Goal: Task Accomplishment & Management: Complete application form

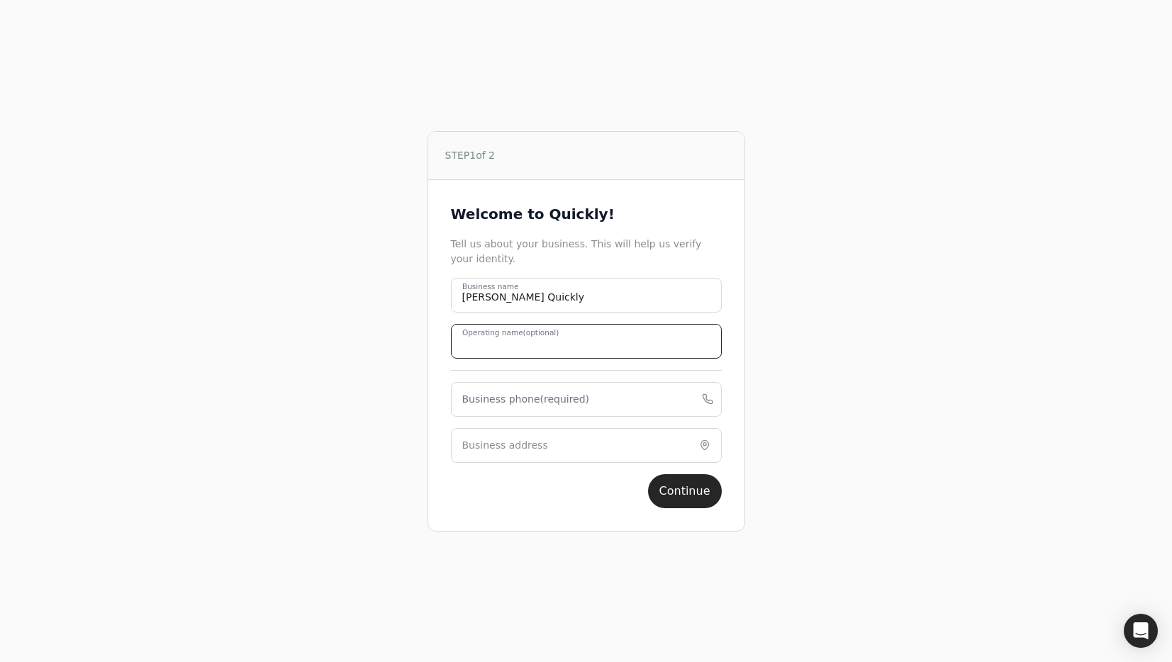
click at [592, 350] on name "Operating name (optional)" at bounding box center [586, 341] width 271 height 35
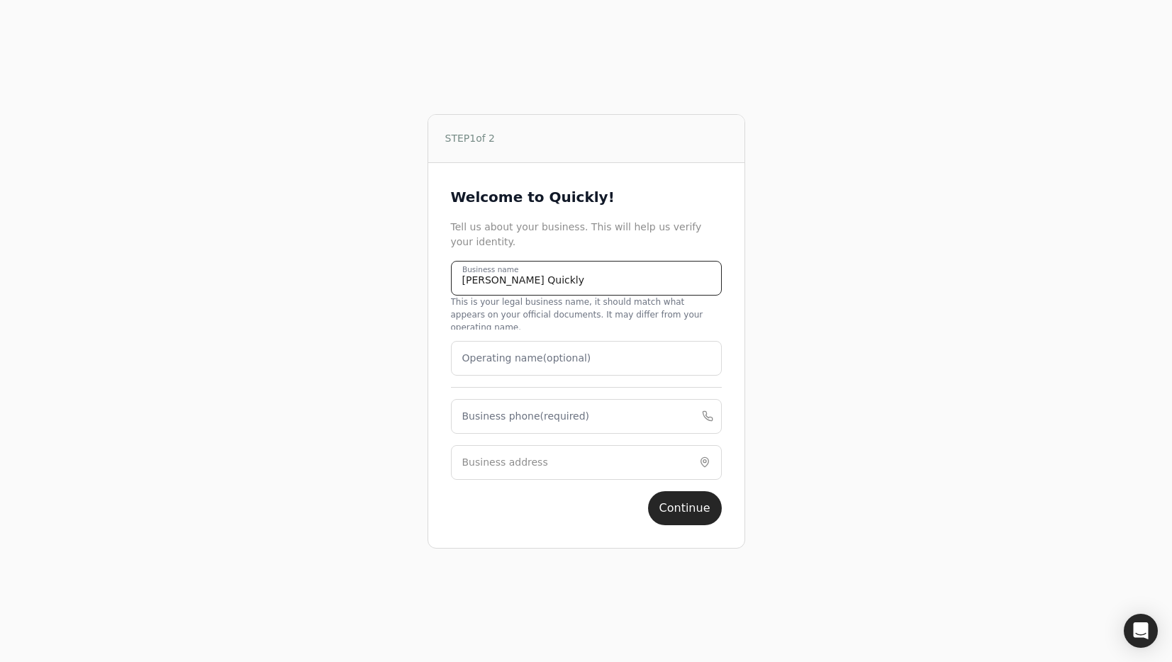
drag, startPoint x: 407, startPoint y: 291, endPoint x: 285, endPoint y: 288, distance: 122.0
click at [285, 288] on div "STEP 1 of 2 Welcome to Quickly! Tell us about your business. This will help us …" at bounding box center [587, 331] width 854 height 662
click at [536, 359] on div "Operating name (optional)" at bounding box center [586, 358] width 271 height 35
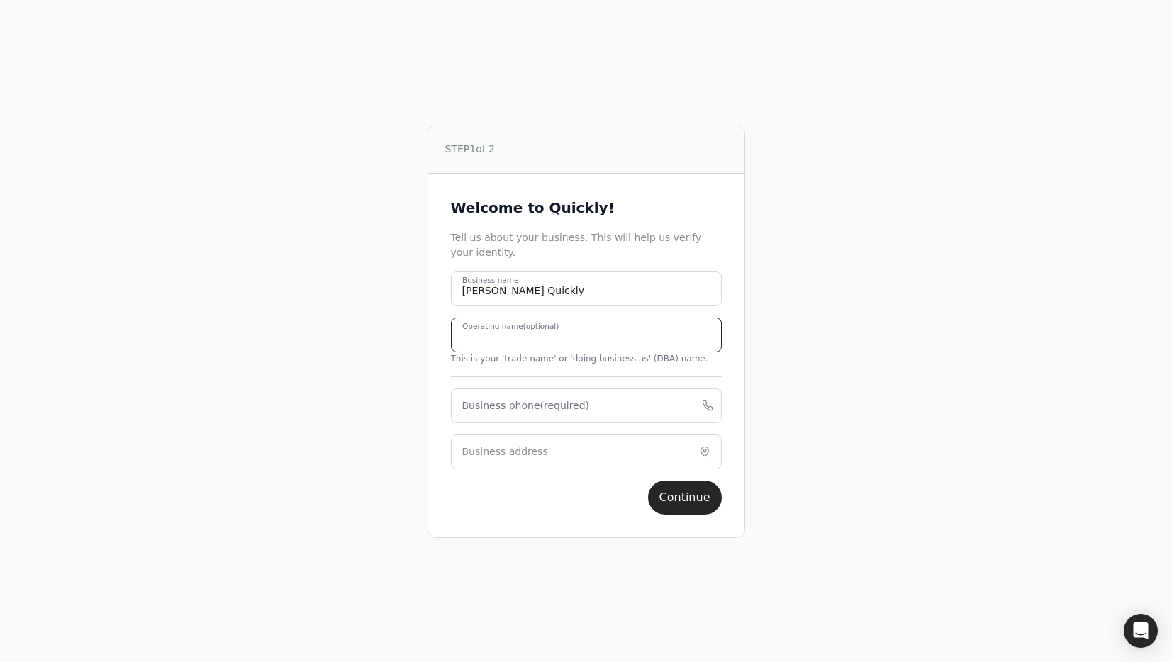
click at [679, 350] on name "Operating name (optional)" at bounding box center [586, 335] width 271 height 35
type name "Evanne Quickly Test"
click at [584, 410] on phone "Business phone (required)" at bounding box center [586, 406] width 271 height 35
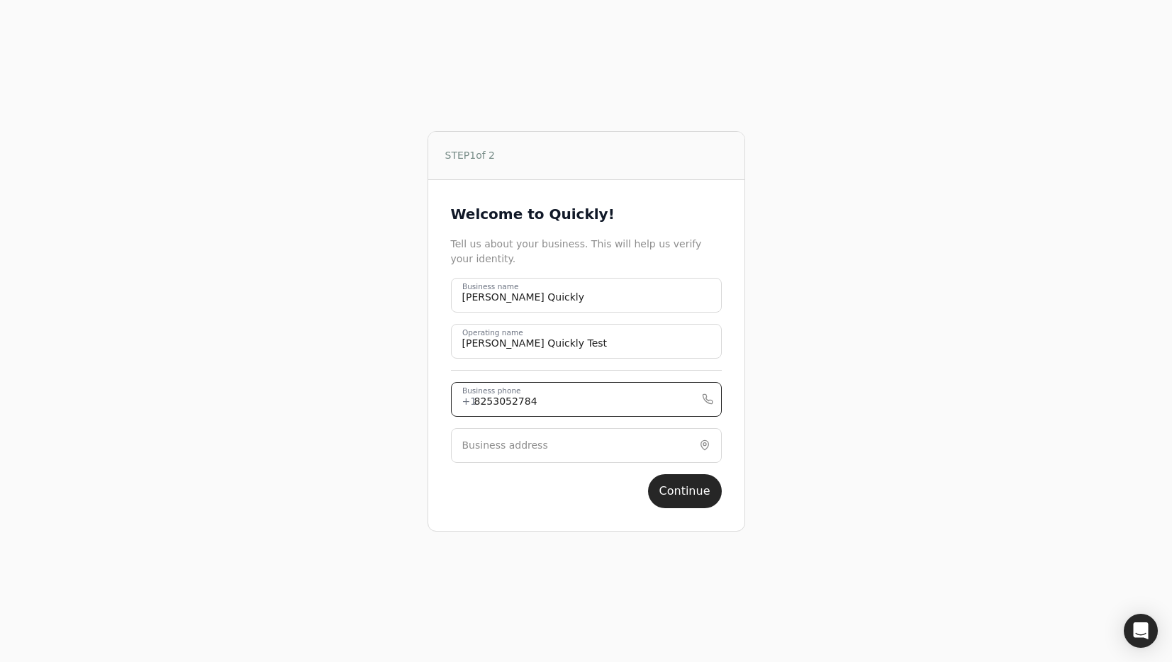
type phone "8253052784"
click at [625, 442] on input "Business address" at bounding box center [586, 445] width 271 height 35
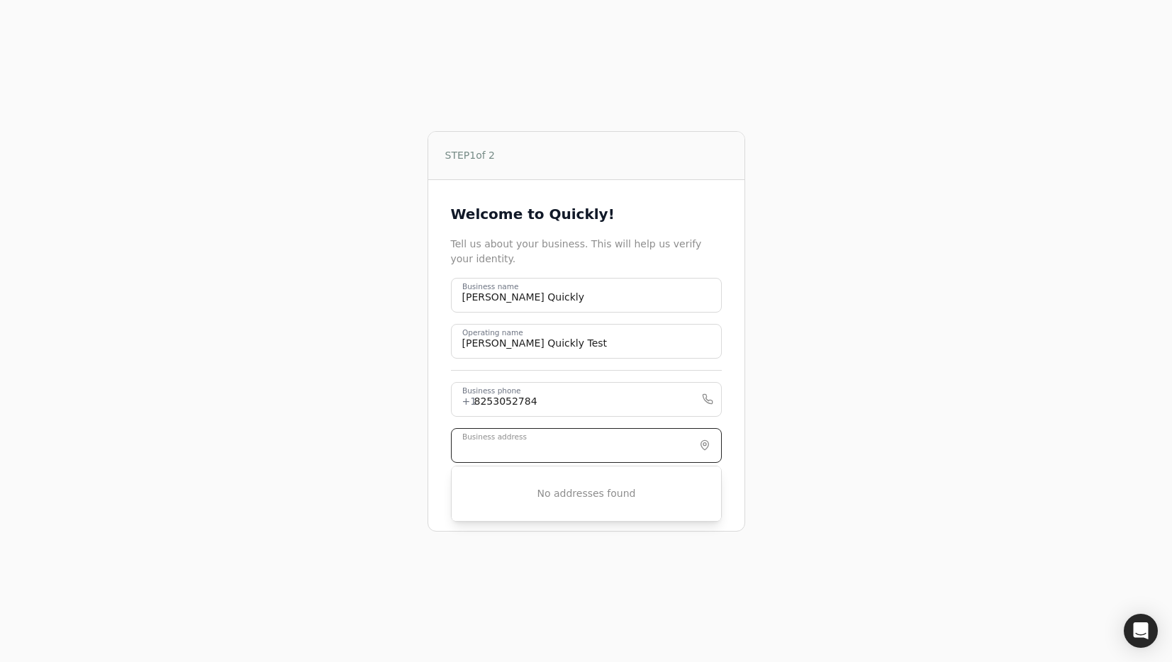
click at [642, 447] on input "Business address" at bounding box center [586, 445] width 271 height 35
click at [515, 449] on input "Business address" at bounding box center [586, 445] width 271 height 35
paste input "3413 Babcock Blvd, Pittsburgh, PA 15237, United States"
drag, startPoint x: 442, startPoint y: 437, endPoint x: 193, endPoint y: 410, distance: 251.0
click at [193, 410] on div "STEP 1 of 2 Welcome to Quickly! Tell us about your business. This will help us …" at bounding box center [587, 331] width 854 height 662
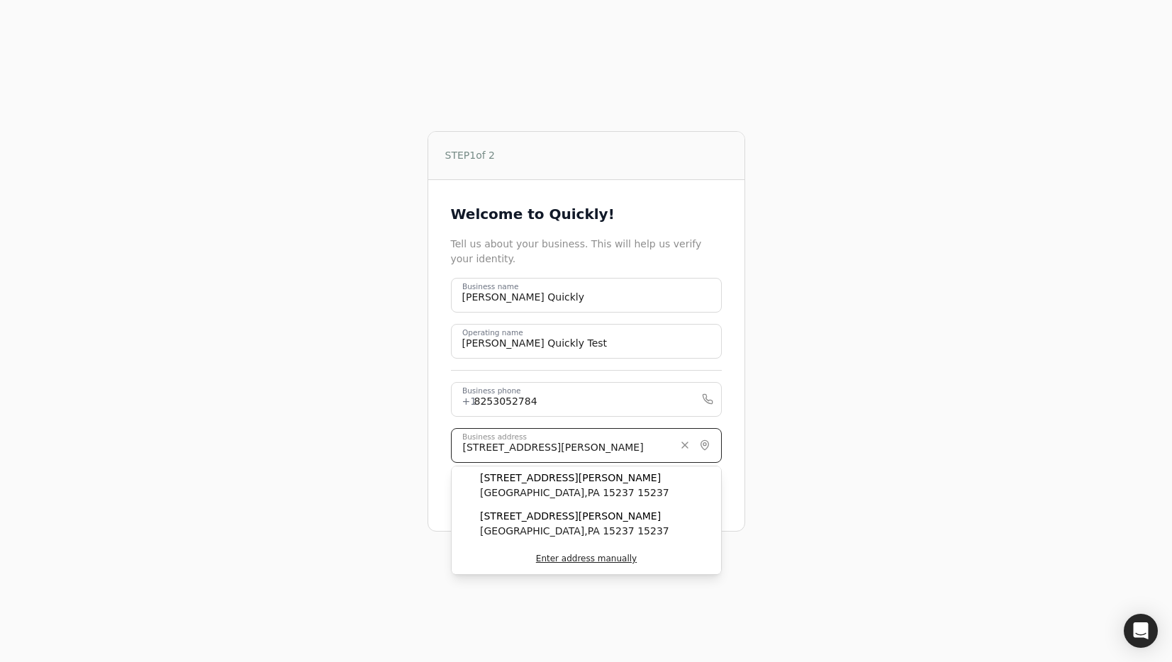
drag, startPoint x: 486, startPoint y: 447, endPoint x: 509, endPoint y: 449, distance: 23.5
click at [486, 447] on input "3413 Babcock Blvd, Pittsburgh, PA 15237, United States" at bounding box center [586, 445] width 271 height 35
click at [557, 491] on span "Pittsburgh , PA 15237 15237" at bounding box center [574, 493] width 189 height 15
type input "3412 Babcock Blvd"
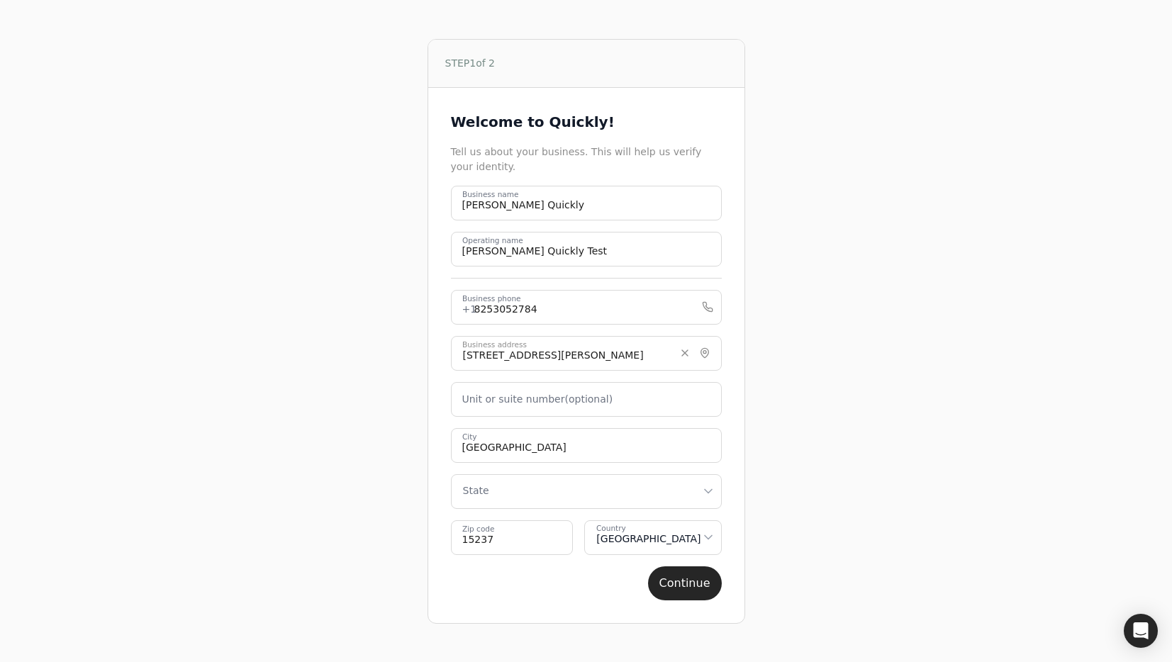
click at [625, 498] on html "STEP 1 of 2 Welcome to Quickly! Tell us about your business. This will help us …" at bounding box center [586, 331] width 1172 height 662
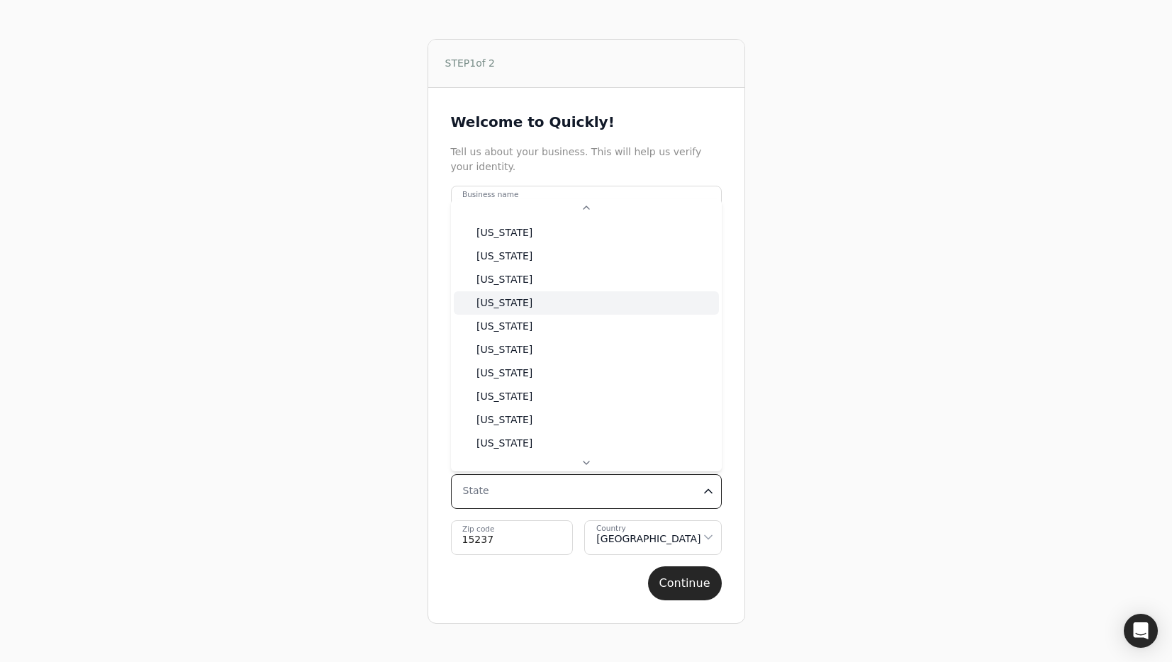
scroll to position [69, 0]
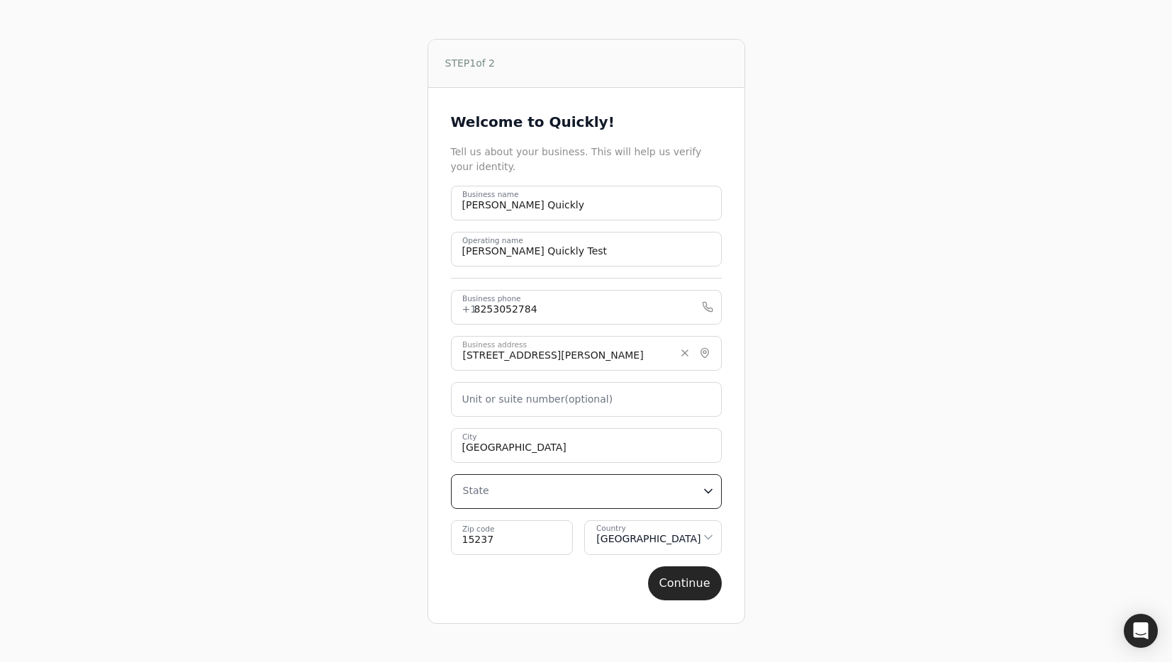
drag, startPoint x: 298, startPoint y: 369, endPoint x: 476, endPoint y: 384, distance: 177.9
click at [298, 369] on html "STEP 1 of 2 Welcome to Quickly! Tell us about your business. This will help us …" at bounding box center [586, 331] width 1172 height 662
click at [586, 501] on html "STEP 1 of 2 Welcome to Quickly! Tell us about your business. This will help us …" at bounding box center [586, 331] width 1172 height 662
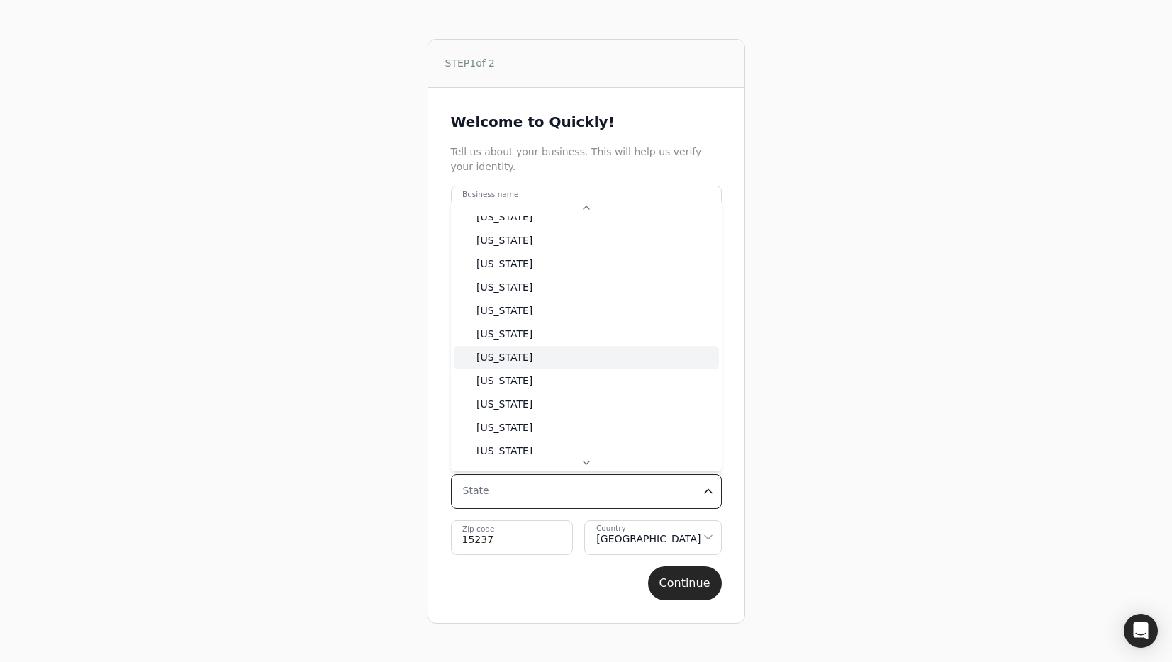
scroll to position [737, 0]
select select "PA"
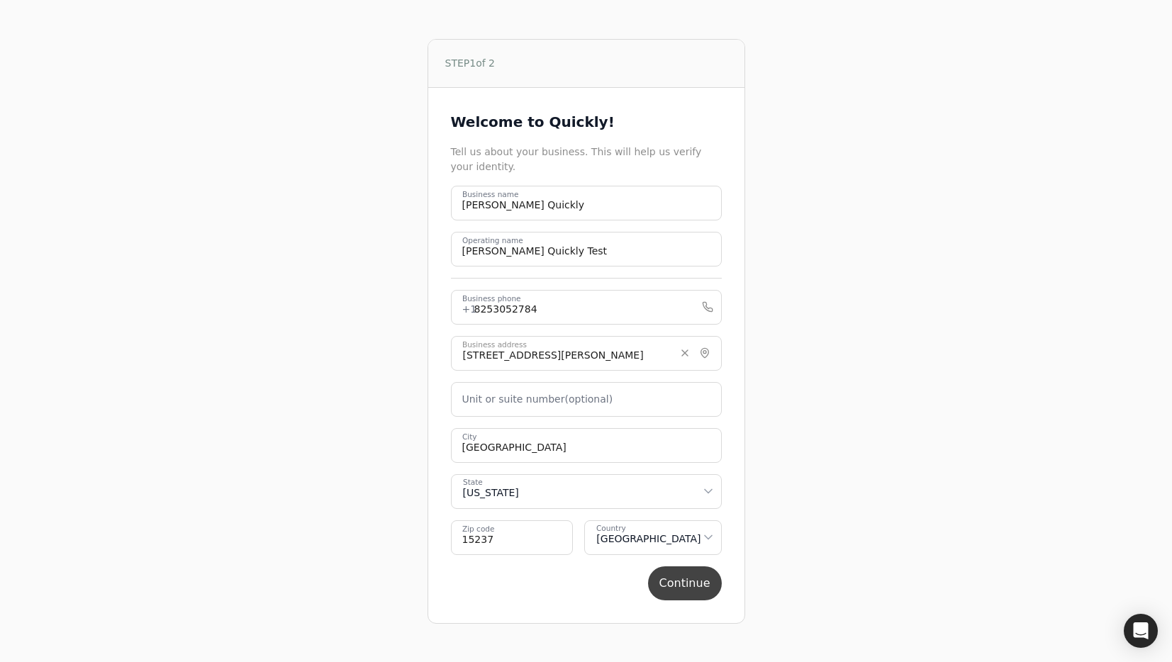
click at [693, 581] on button "Continue" at bounding box center [685, 584] width 74 height 34
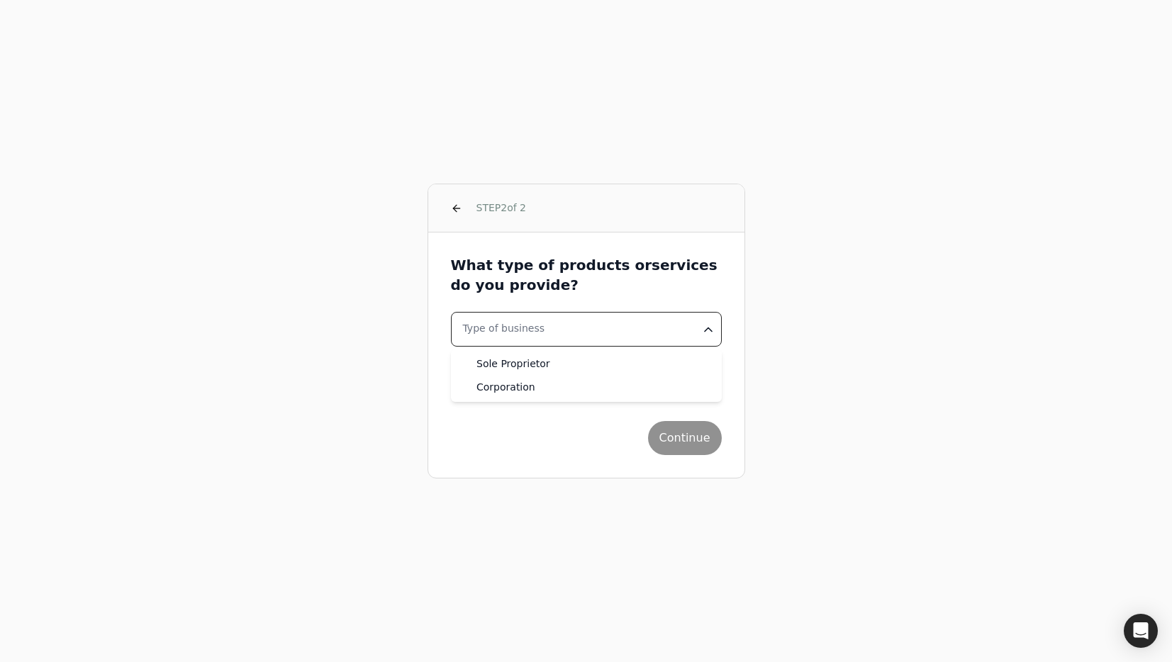
click at [572, 320] on html "STEP 2 of 2 What type of products or services do you provide? Type of business …" at bounding box center [586, 331] width 1172 height 662
click at [608, 372] on button "Industry" at bounding box center [586, 375] width 271 height 35
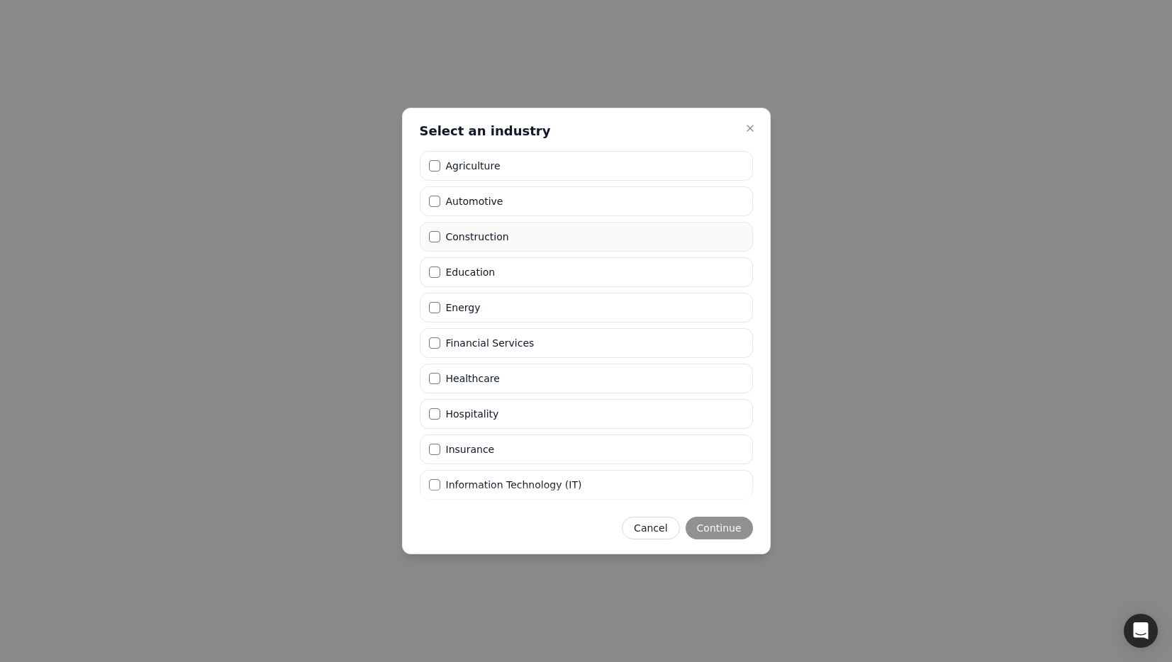
drag, startPoint x: 483, startPoint y: 232, endPoint x: 515, endPoint y: 249, distance: 36.2
click at [483, 232] on label "Construction" at bounding box center [477, 237] width 63 height 10
click at [440, 232] on button "Construction" at bounding box center [434, 236] width 11 height 11
drag, startPoint x: 736, startPoint y: 525, endPoint x: 729, endPoint y: 530, distance: 8.7
click at [736, 525] on button "Continue" at bounding box center [719, 528] width 67 height 23
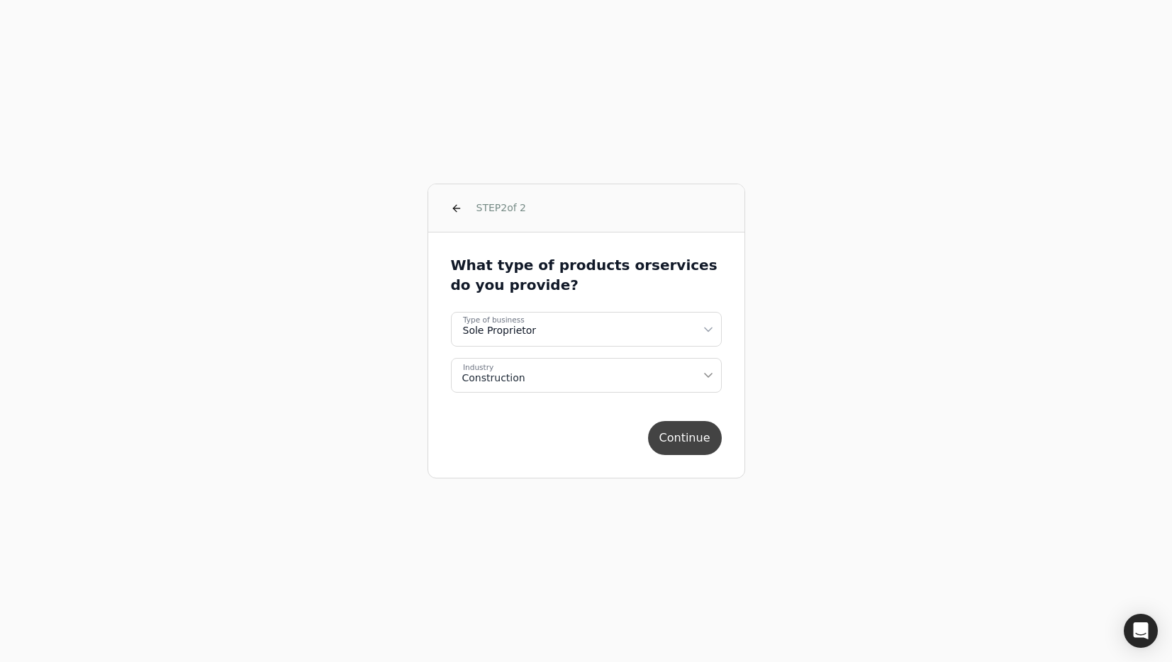
click at [700, 440] on button "Continue" at bounding box center [685, 438] width 74 height 34
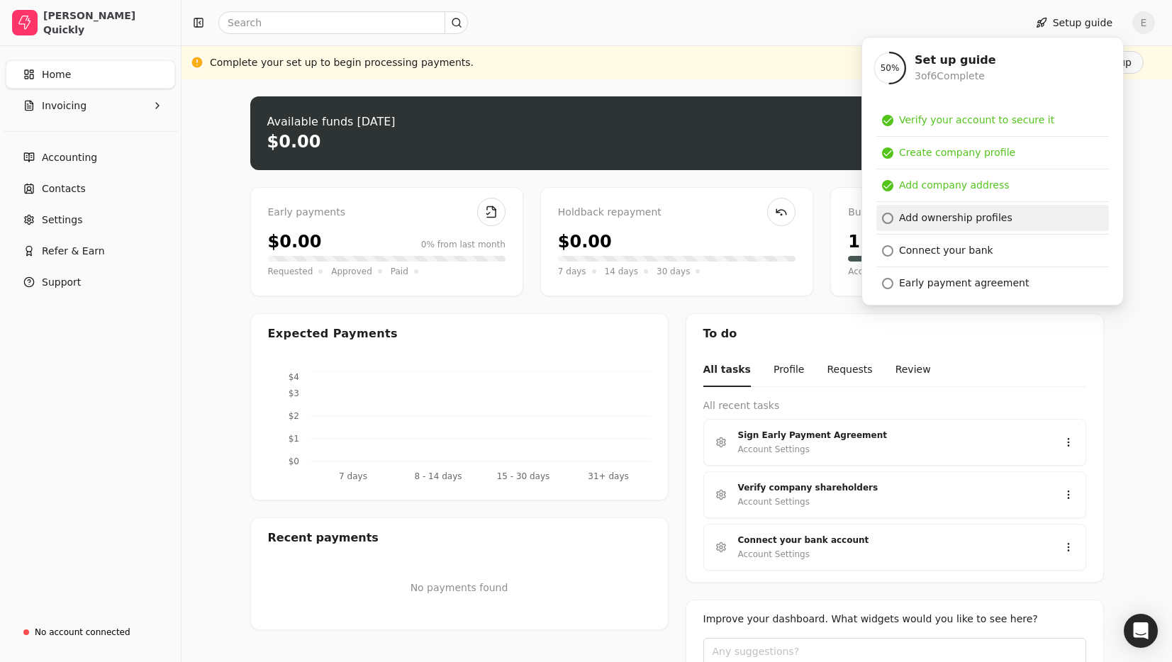
click at [1022, 214] on link "Add ownership profiles" at bounding box center [992, 218] width 233 height 26
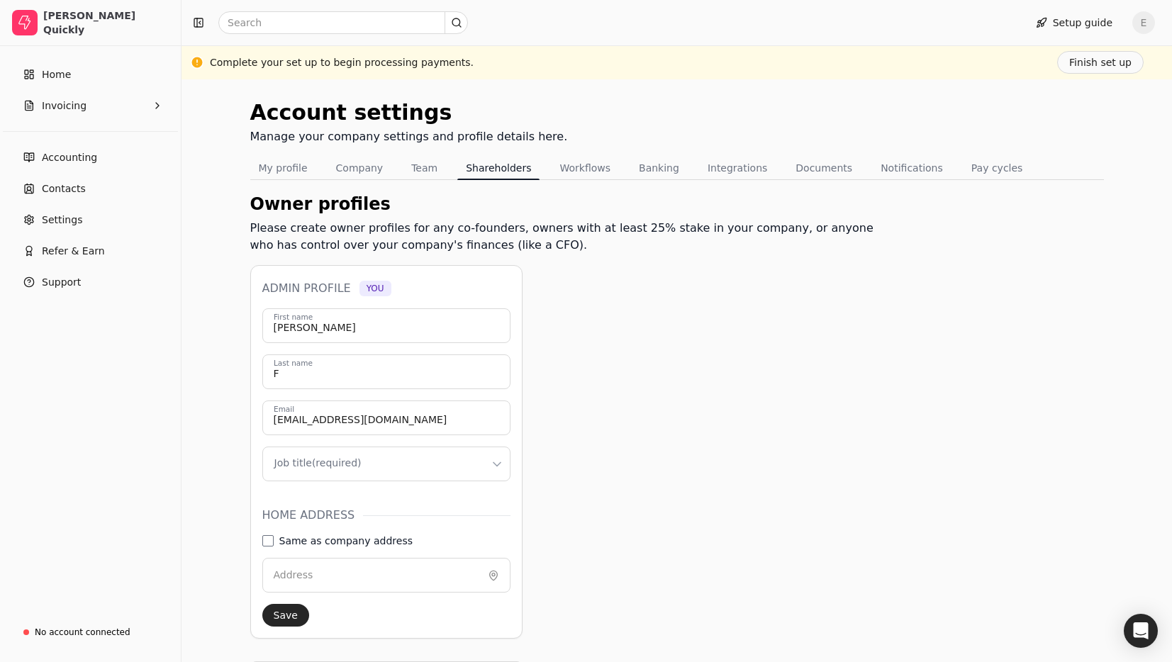
click at [424, 467] on html "Evanne Quickly Home Invoicing Accounting Contacts Settings Refer & Earn Support…" at bounding box center [586, 416] width 1172 height 833
click at [413, 457] on html "Evanne Quickly Home Invoicing Accounting Contacts Settings Refer & Earn Support…" at bounding box center [586, 416] width 1172 height 833
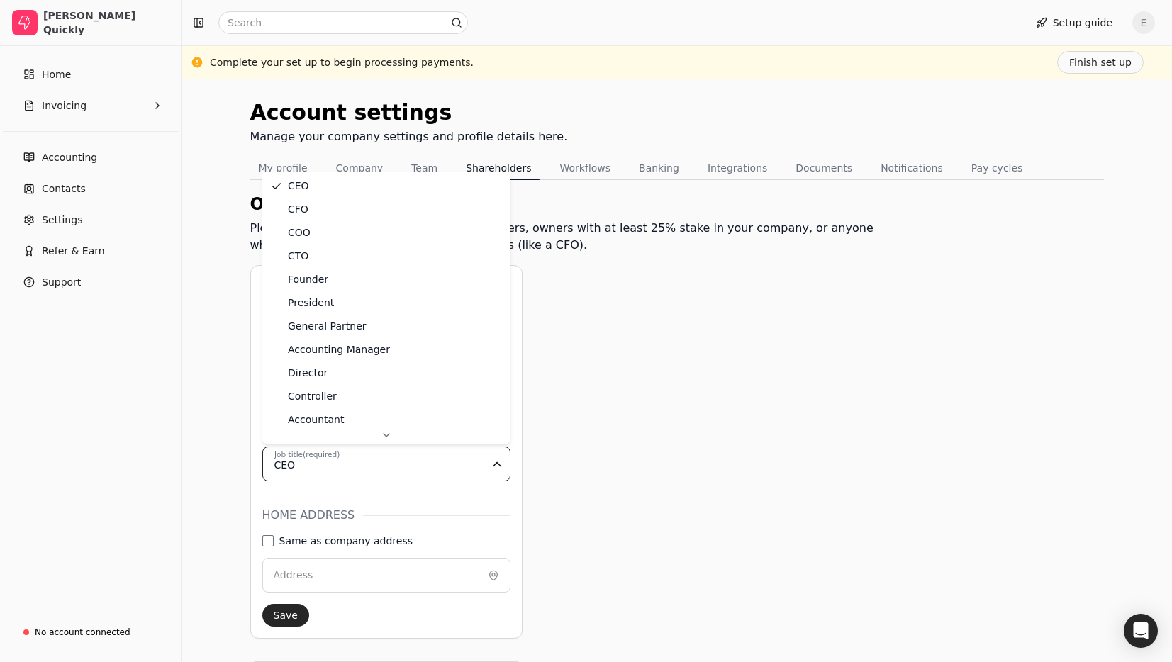
scroll to position [55, 0]
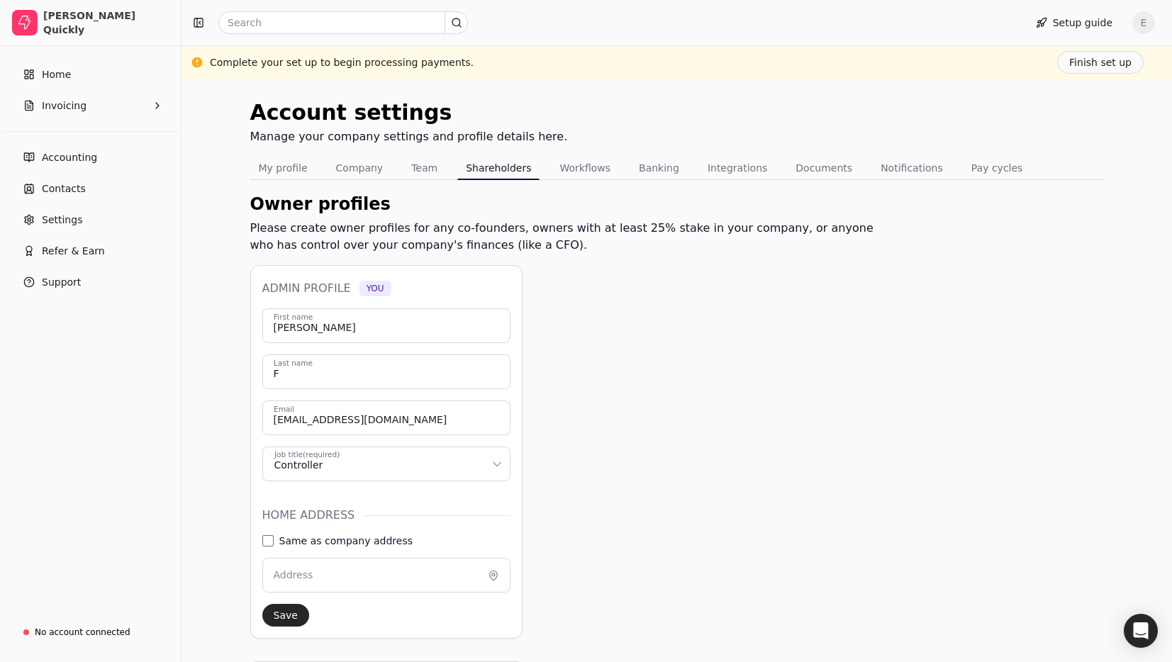
click at [303, 542] on label "Same as company address" at bounding box center [345, 541] width 133 height 10
click at [274, 542] on address "Same as company address" at bounding box center [267, 540] width 11 height 11
type input "3412 Babcock Blvd"
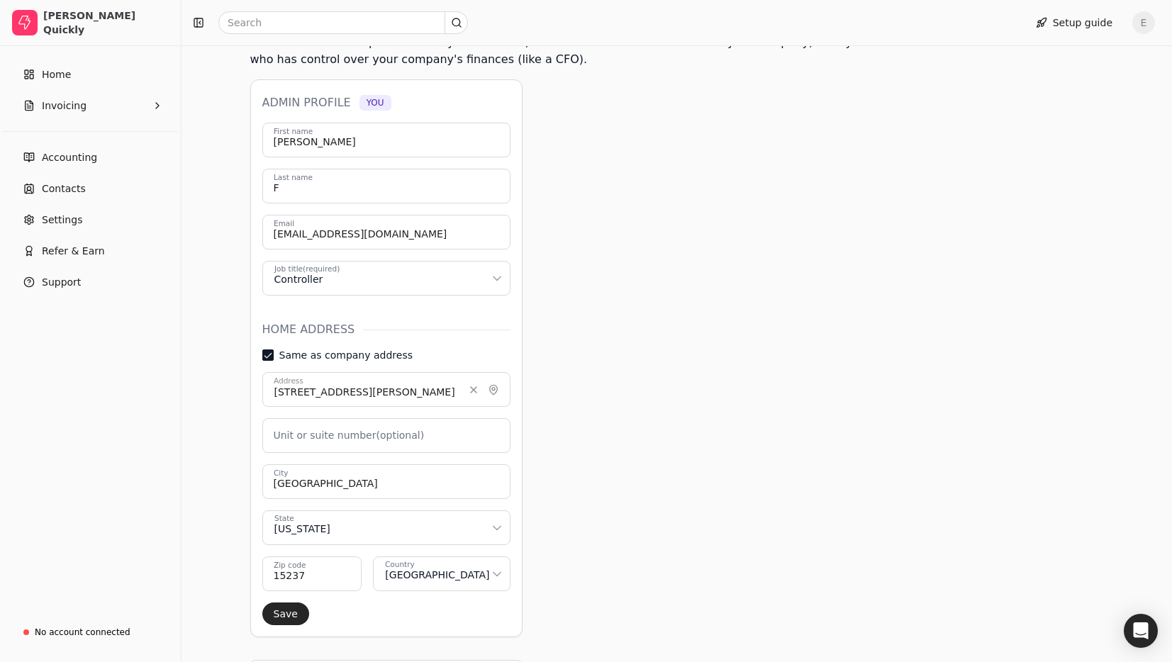
scroll to position [193, 0]
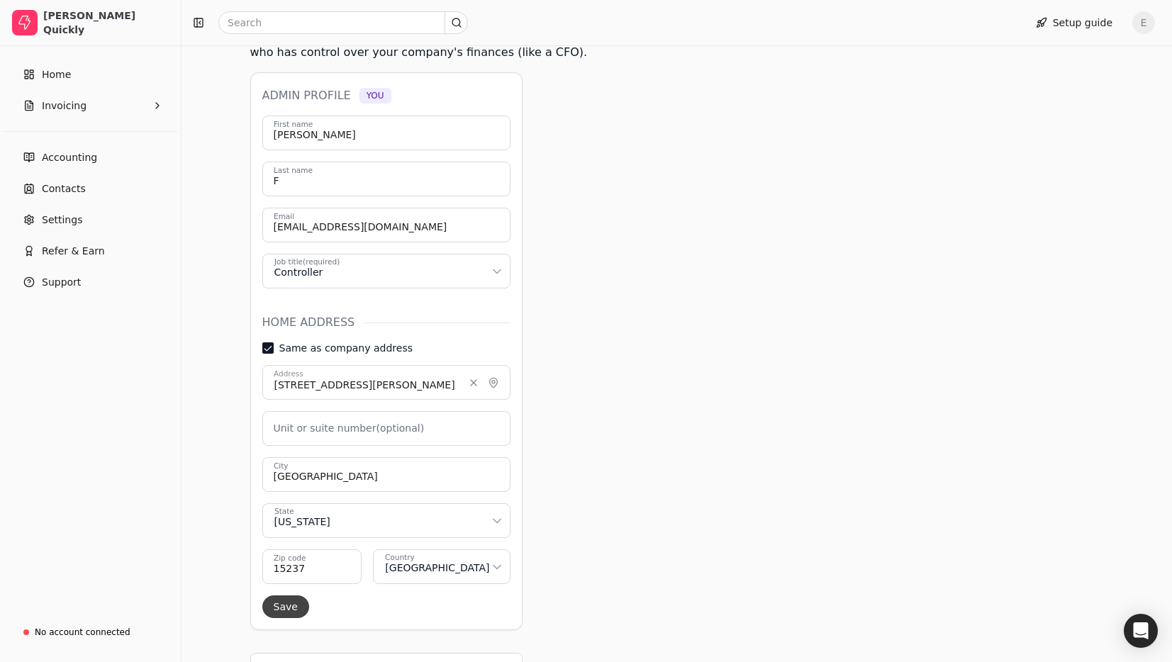
click at [294, 605] on button "Save" at bounding box center [285, 607] width 47 height 23
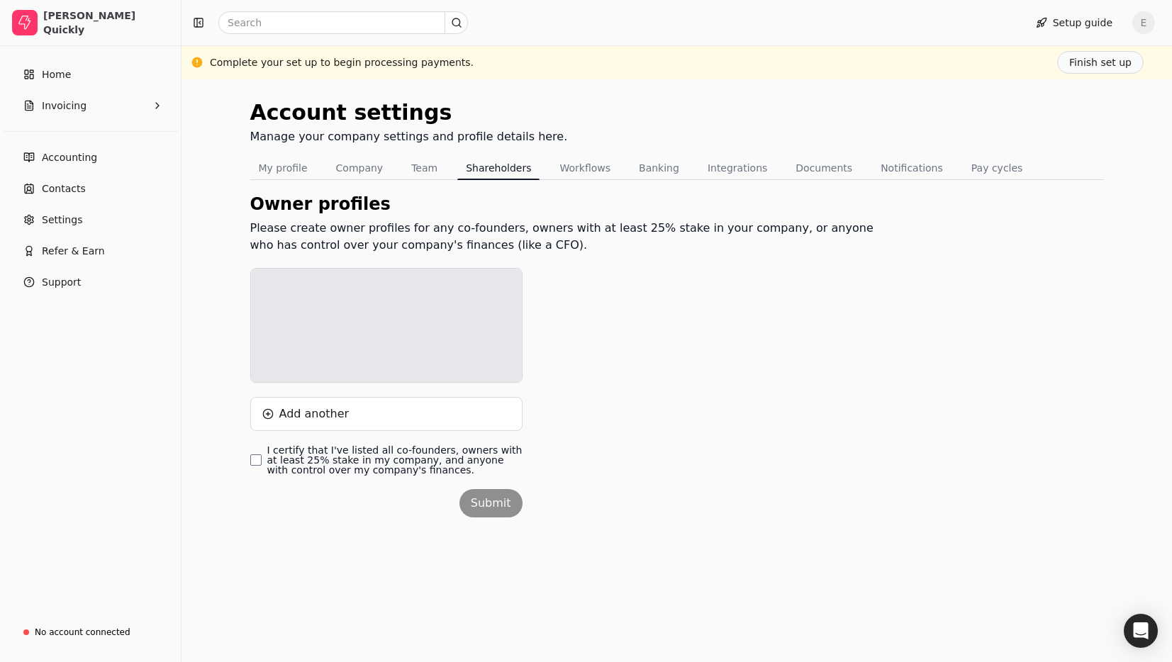
scroll to position [0, 0]
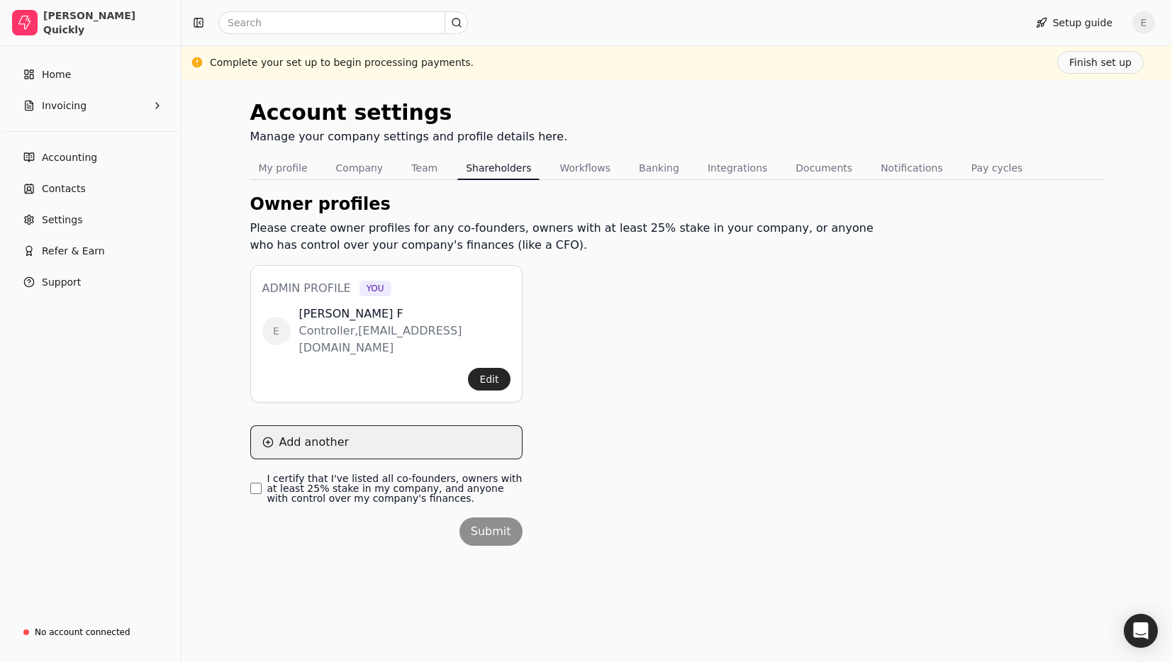
click at [364, 440] on button "Add another" at bounding box center [386, 442] width 272 height 34
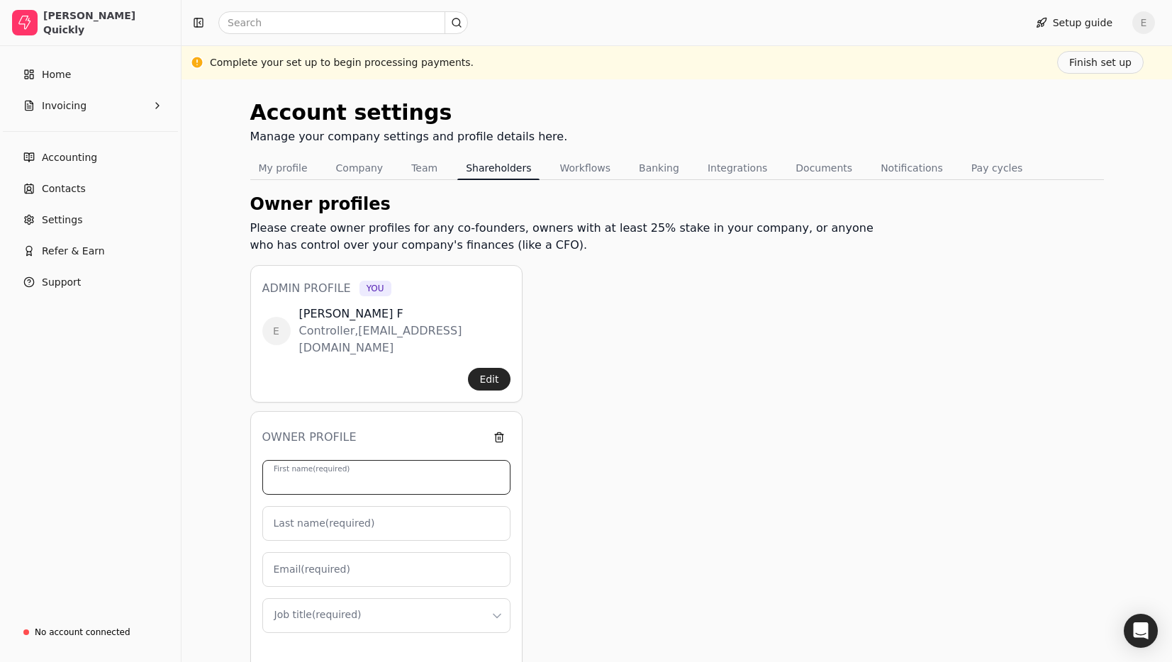
drag, startPoint x: 394, startPoint y: 471, endPoint x: 389, endPoint y: 454, distance: 18.4
click at [394, 471] on input "First name (required)" at bounding box center [386, 477] width 248 height 35
type input "Elanna"
type input "F"
click at [580, 530] on div "Owner profiles Please create owner profiles for any co-founders, owners with at…" at bounding box center [567, 579] width 635 height 776
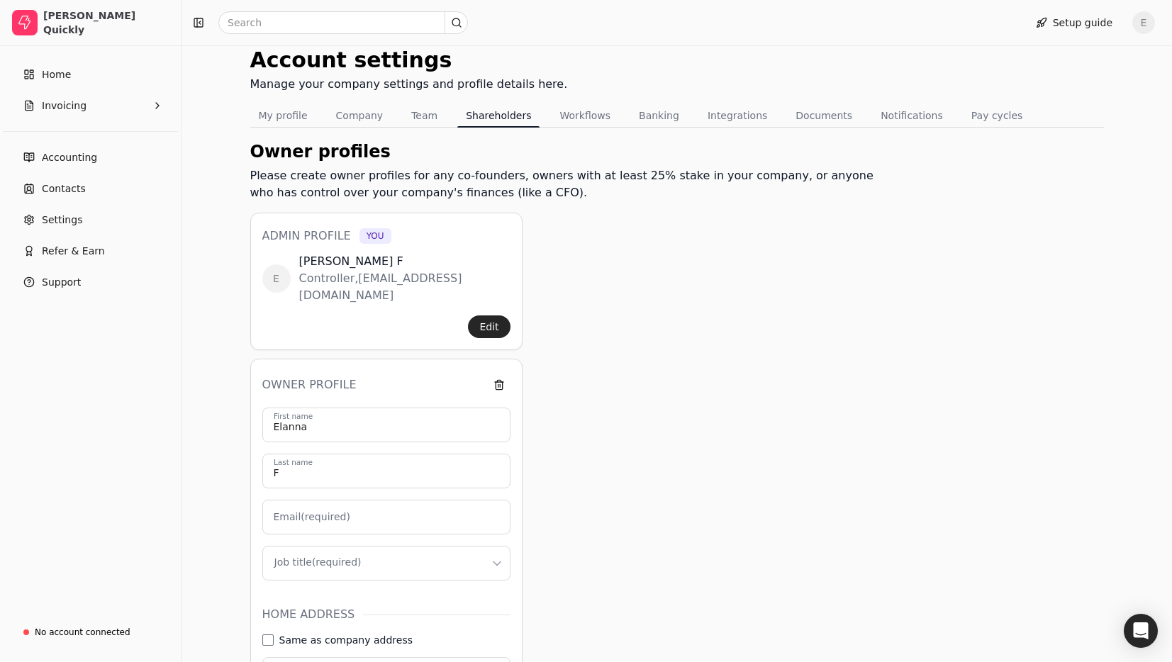
scroll to position [91, 0]
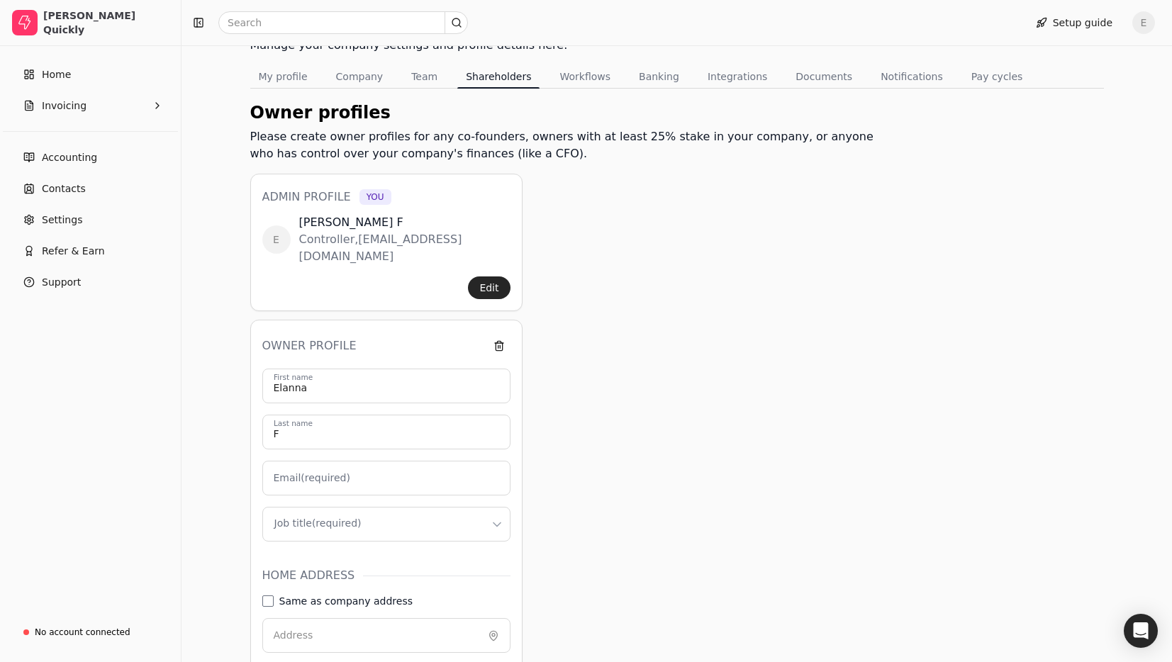
drag, startPoint x: 275, startPoint y: 485, endPoint x: 311, endPoint y: 486, distance: 36.2
click at [275, 485] on label "Email (required)" at bounding box center [312, 478] width 77 height 15
click at [275, 485] on input "Email (required)" at bounding box center [386, 478] width 248 height 35
click at [629, 485] on div "Owner profiles Please create owner profiles for any co-founders, owners with at…" at bounding box center [567, 488] width 635 height 776
click at [347, 476] on input "Email (required)" at bounding box center [386, 478] width 248 height 35
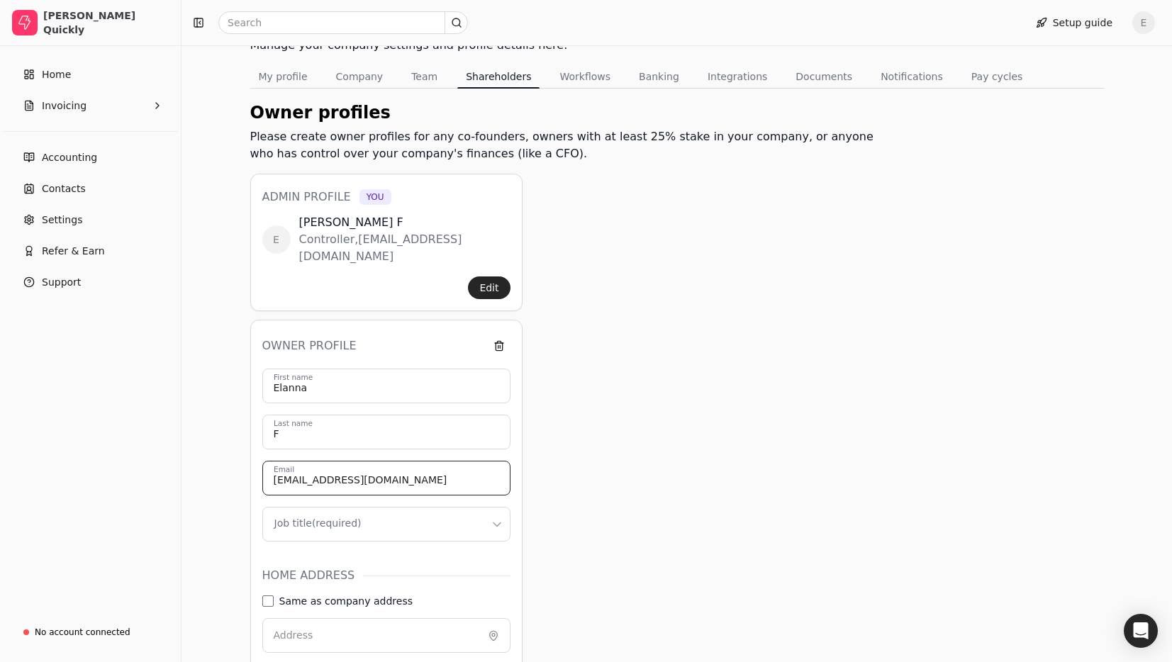
type input "ela@gmail.com"
click at [398, 524] on html "Evanne Quickly Home Invoicing Accounting Contacts Settings Refer & Earn Support…" at bounding box center [586, 401] width 1172 height 985
click at [751, 501] on div "Owner profiles Please create owner profiles for any co-founders, owners with at…" at bounding box center [567, 488] width 635 height 776
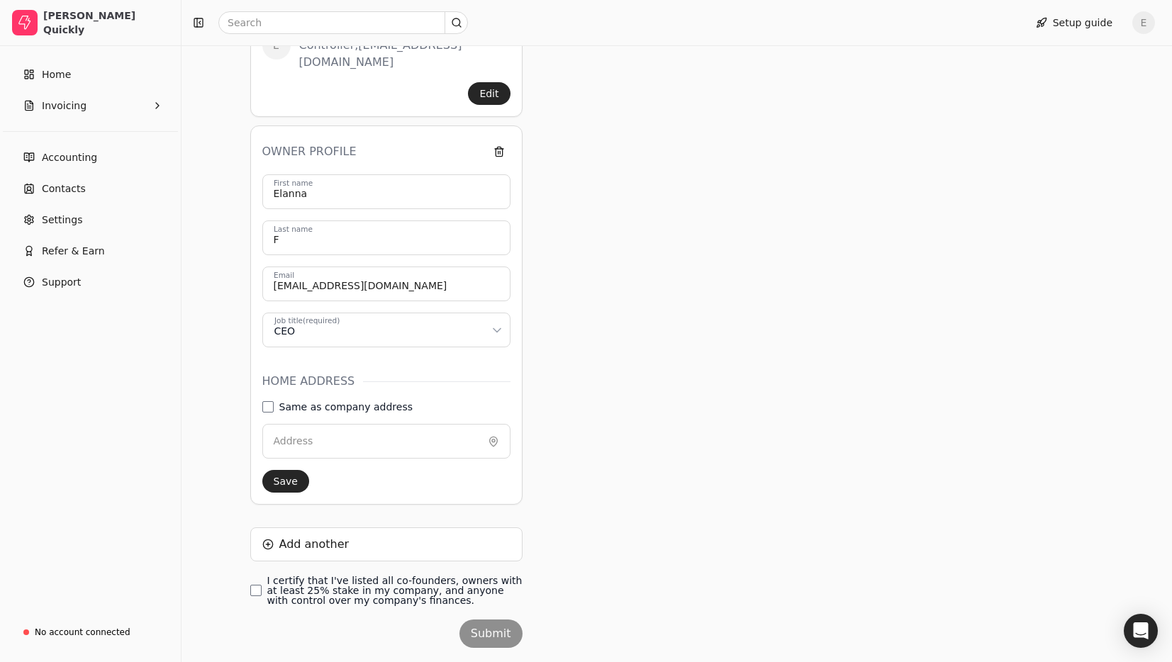
scroll to position [299, 0]
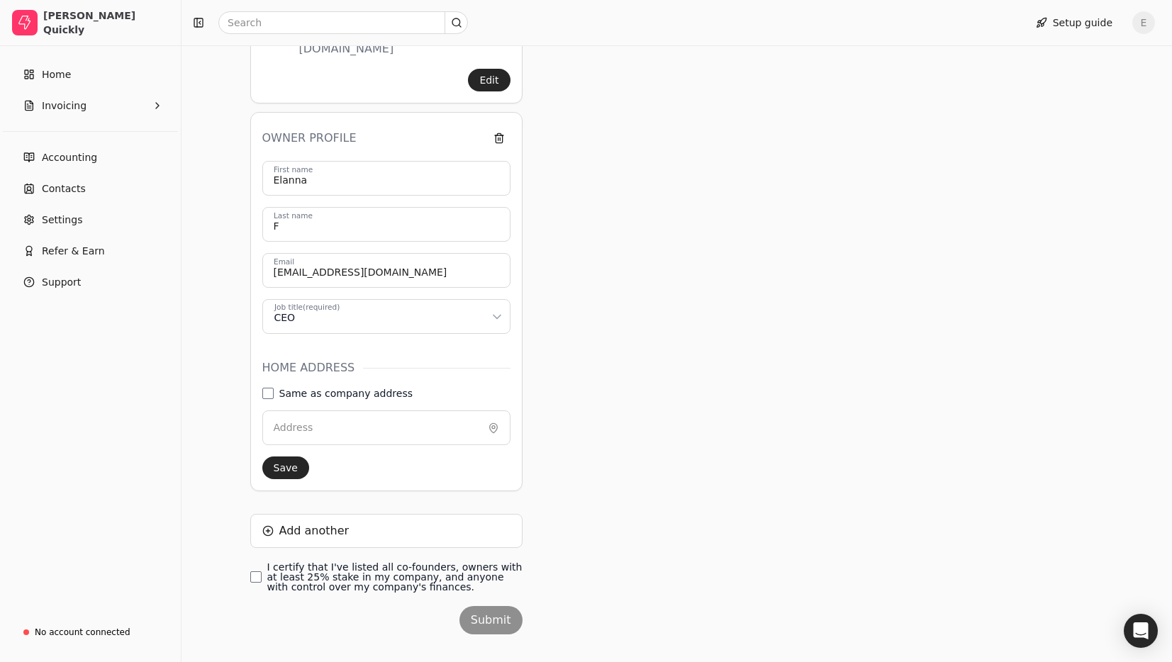
drag, startPoint x: 267, startPoint y: 395, endPoint x: 284, endPoint y: 400, distance: 17.0
click at [267, 395] on address "Same as company address" at bounding box center [267, 393] width 11 height 11
type input "3412 Babcock Blvd"
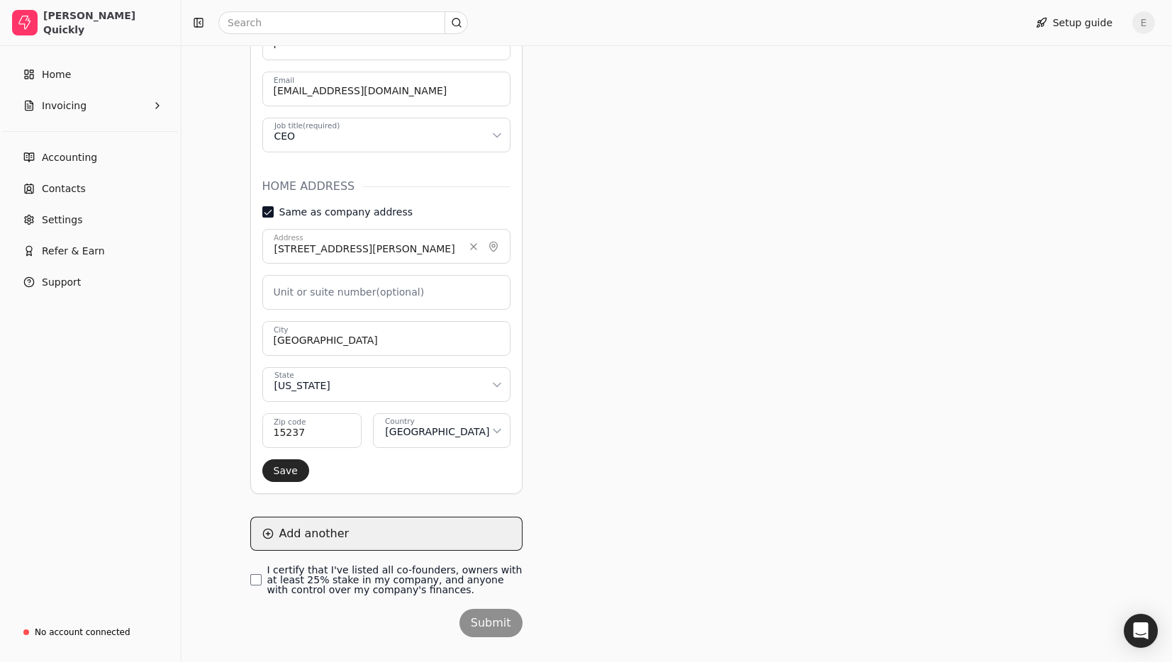
scroll to position [507, 0]
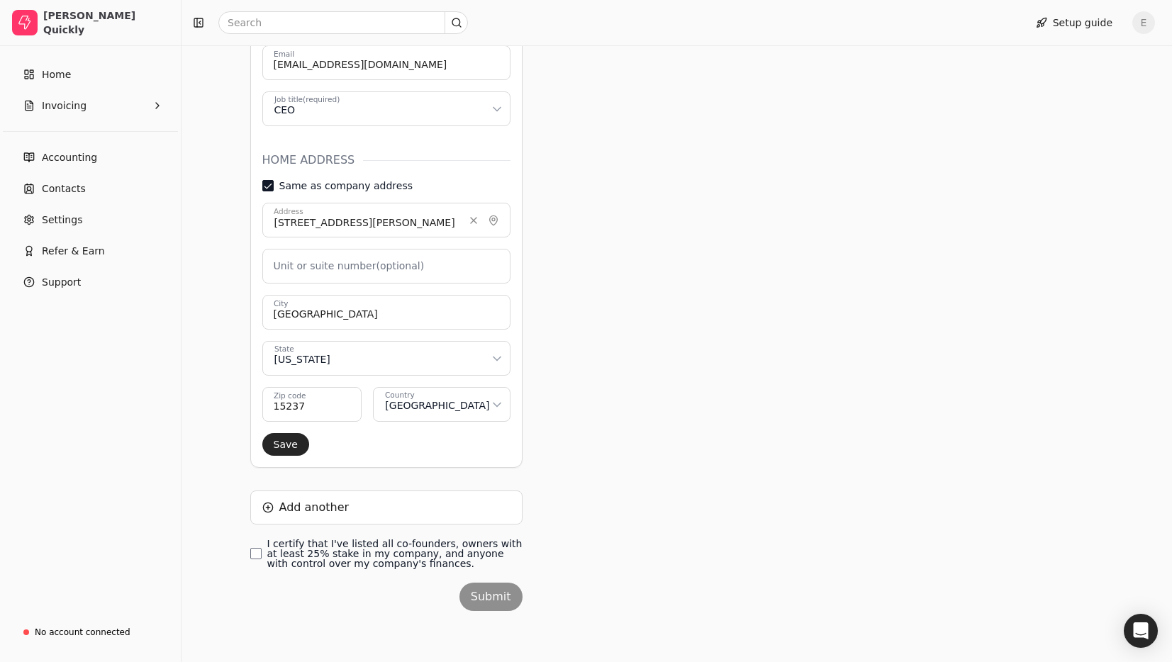
click at [283, 443] on button "Save" at bounding box center [285, 444] width 47 height 23
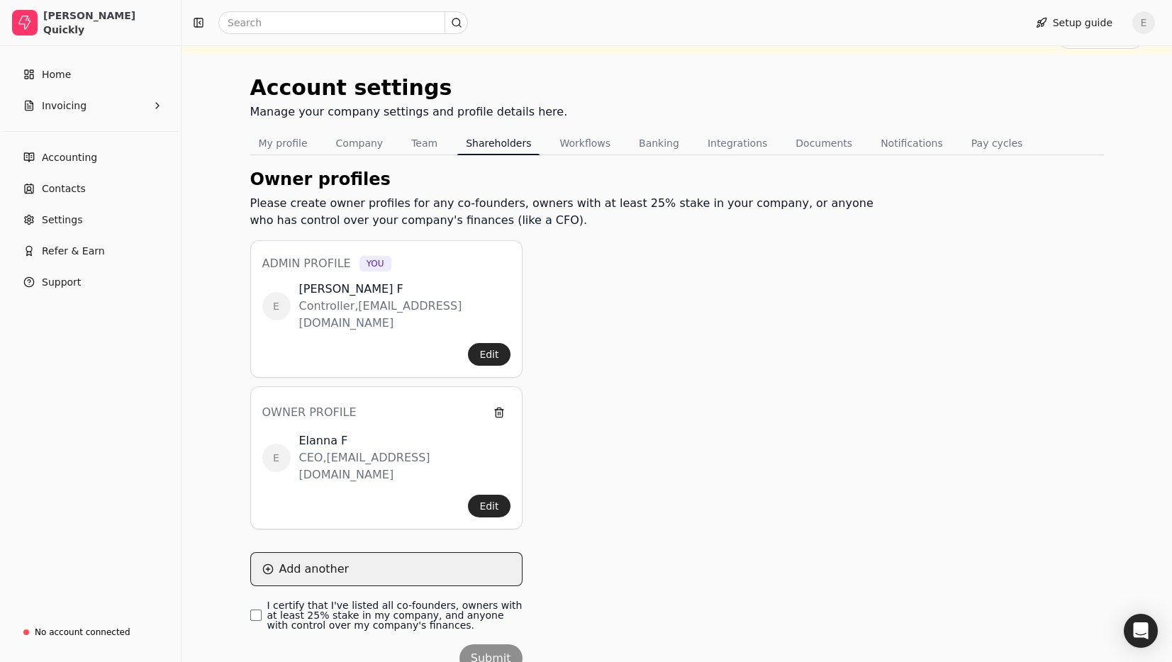
scroll to position [50, 0]
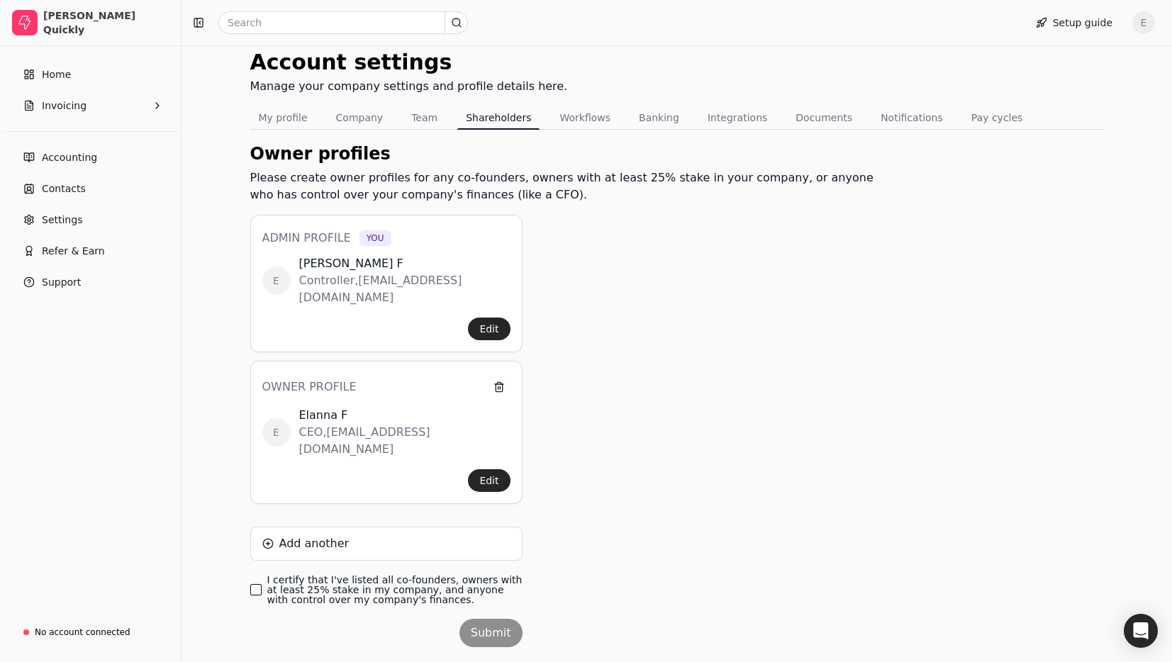
click at [254, 584] on finances\ "I certify that I've listed all co-founders, owners with at least 25% stake in m…" at bounding box center [255, 589] width 11 height 11
click at [493, 469] on button "Edit" at bounding box center [489, 480] width 42 height 23
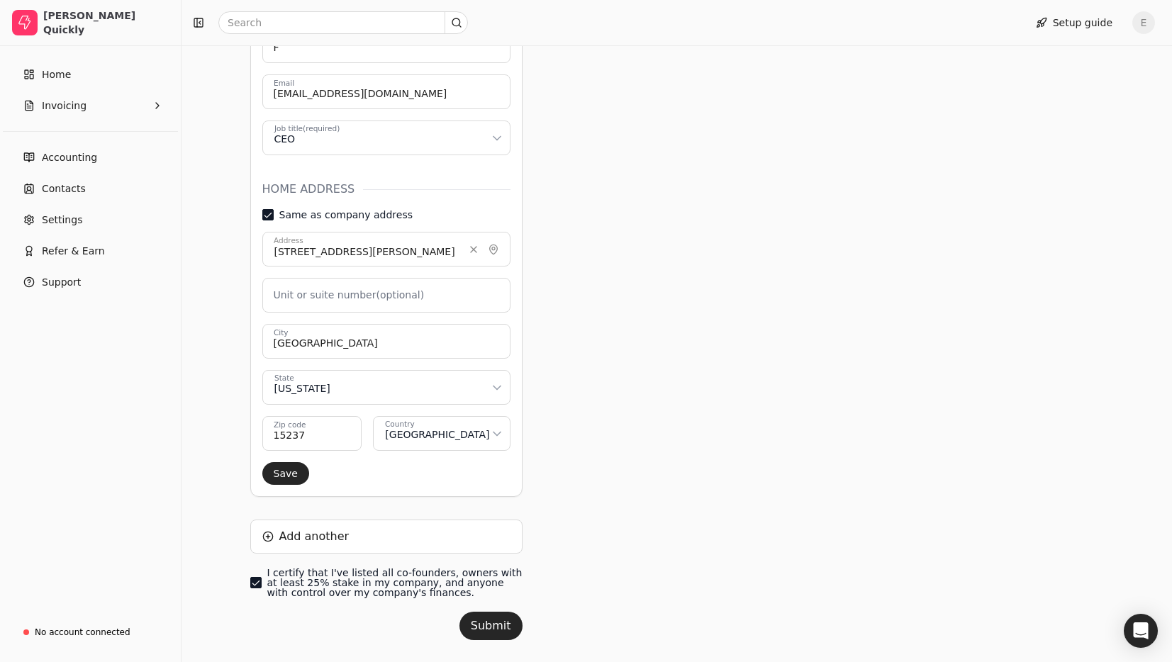
scroll to position [507, 0]
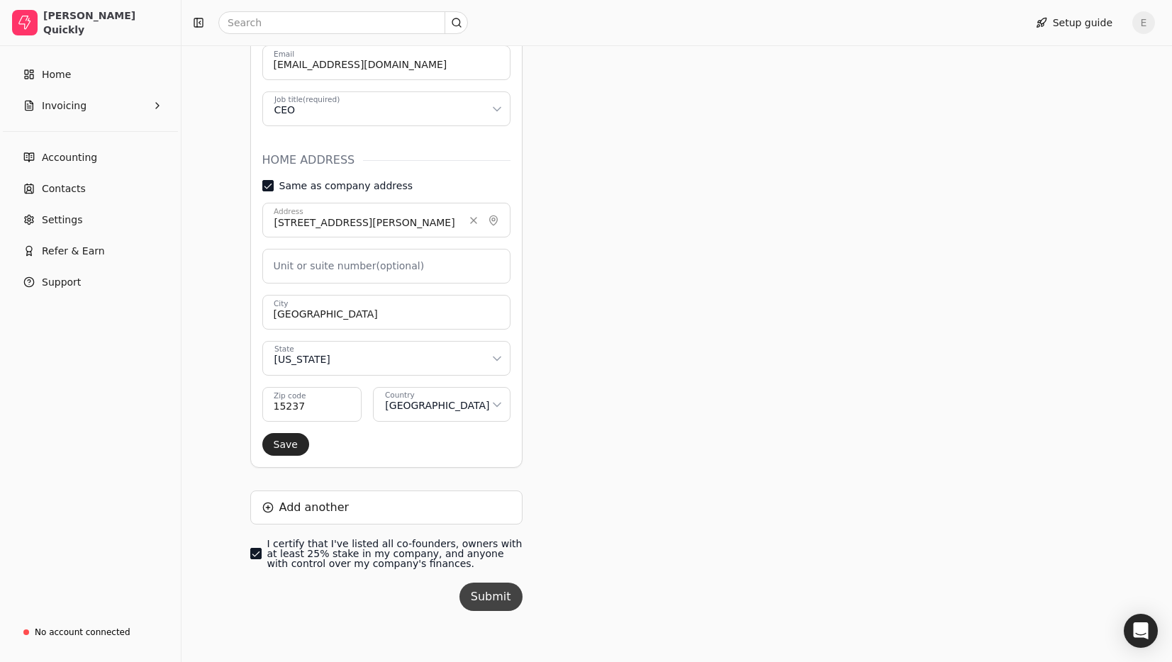
click at [504, 590] on button "Submit" at bounding box center [490, 597] width 63 height 28
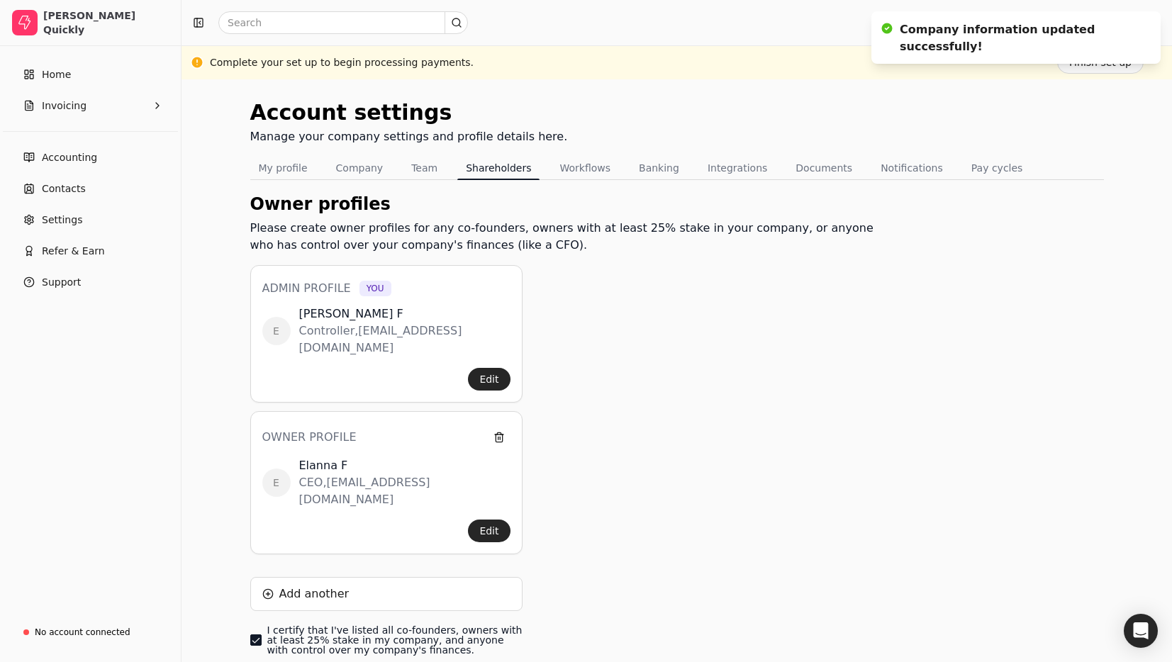
click at [1090, 69] on ol "Company information updated successfully!" at bounding box center [1016, 37] width 312 height 75
click at [1079, 67] on ol "Company information updated successfully!" at bounding box center [1016, 37] width 312 height 75
drag, startPoint x: 963, startPoint y: 135, endPoint x: 897, endPoint y: 257, distance: 138.6
click at [966, 135] on div "Account settings Manage your company settings and profile details here." at bounding box center [677, 126] width 854 height 60
click at [1145, 21] on icon "Notifications (F8)" at bounding box center [1146, 25] width 11 height 11
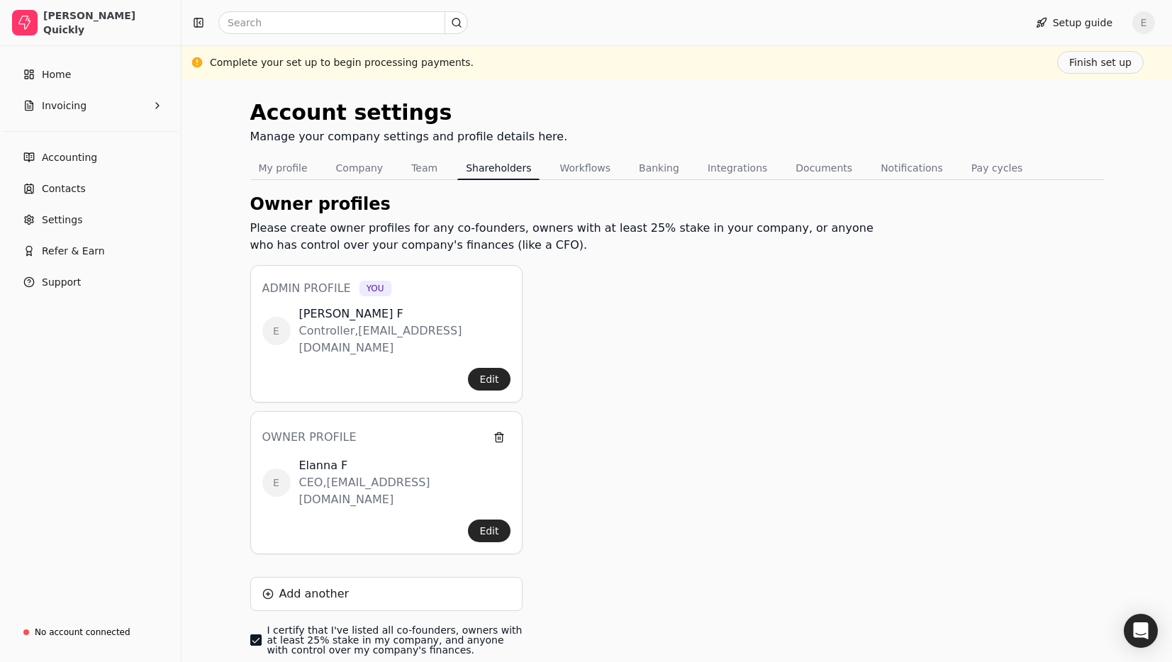
drag, startPoint x: 1119, startPoint y: 60, endPoint x: 847, endPoint y: 143, distance: 283.9
click at [1119, 60] on button "Finish set up" at bounding box center [1100, 62] width 86 height 23
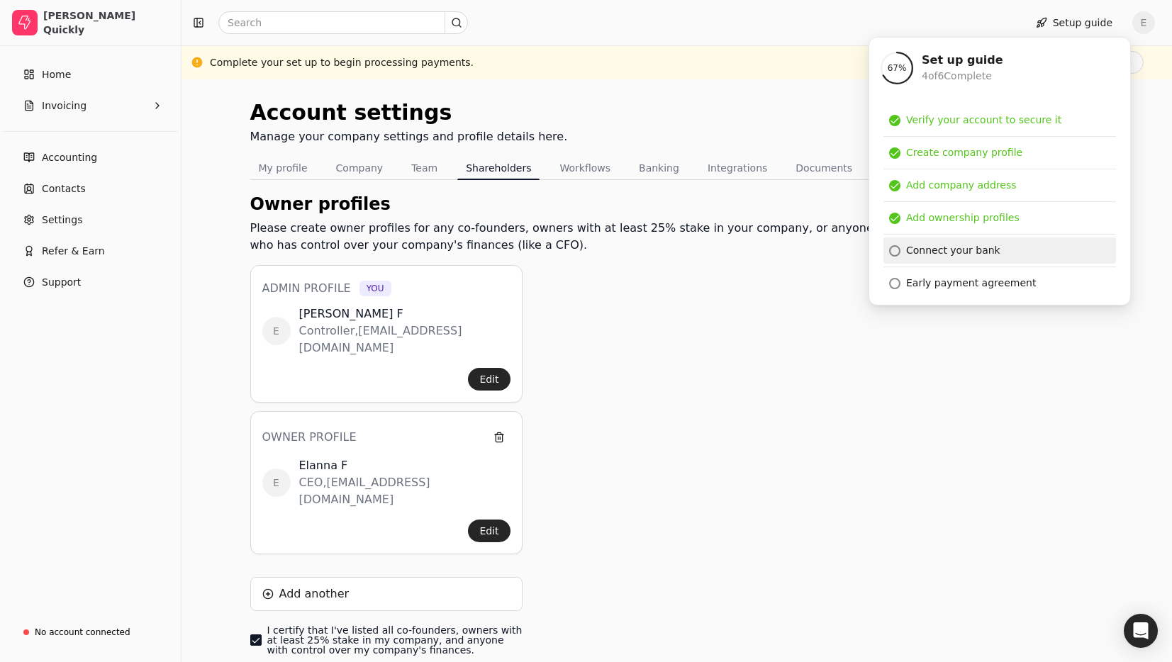
click at [957, 251] on div "Connect your bank" at bounding box center [953, 250] width 94 height 15
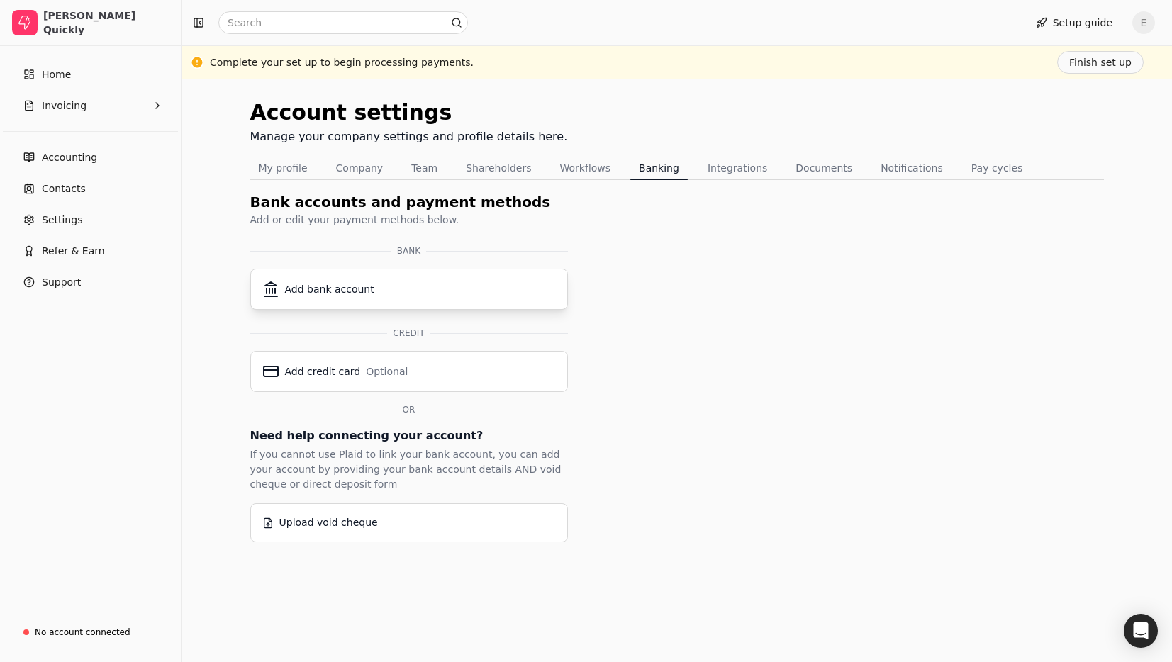
click at [359, 292] on div "Add bank account" at bounding box center [329, 289] width 89 height 15
click at [441, 283] on div "Add bank account" at bounding box center [409, 289] width 294 height 17
click at [442, 519] on div "Upload void cheque" at bounding box center [409, 522] width 294 height 15
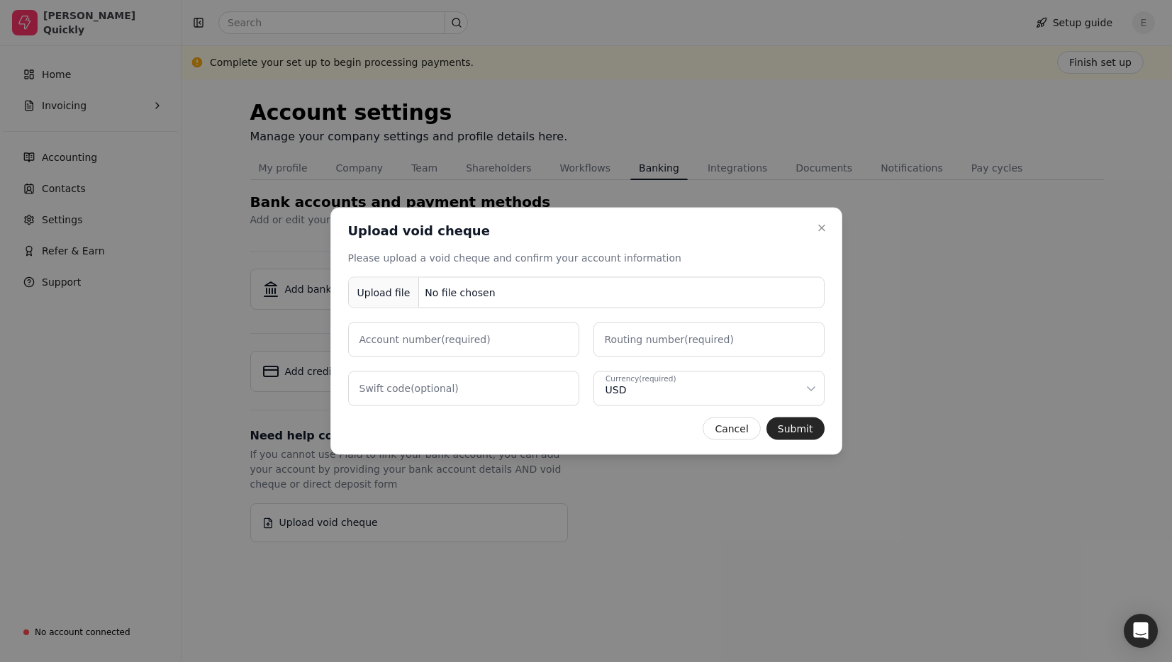
click at [498, 305] on button "Upload file No file chosen" at bounding box center [586, 292] width 476 height 31
click at [386, 291] on div "Upload file" at bounding box center [384, 293] width 71 height 32
click at [442, 337] on label "Account number (required)" at bounding box center [424, 340] width 131 height 15
click at [442, 337] on number "Account number (required)" at bounding box center [463, 340] width 231 height 35
click at [495, 342] on number "Account number (required)" at bounding box center [463, 340] width 231 height 35
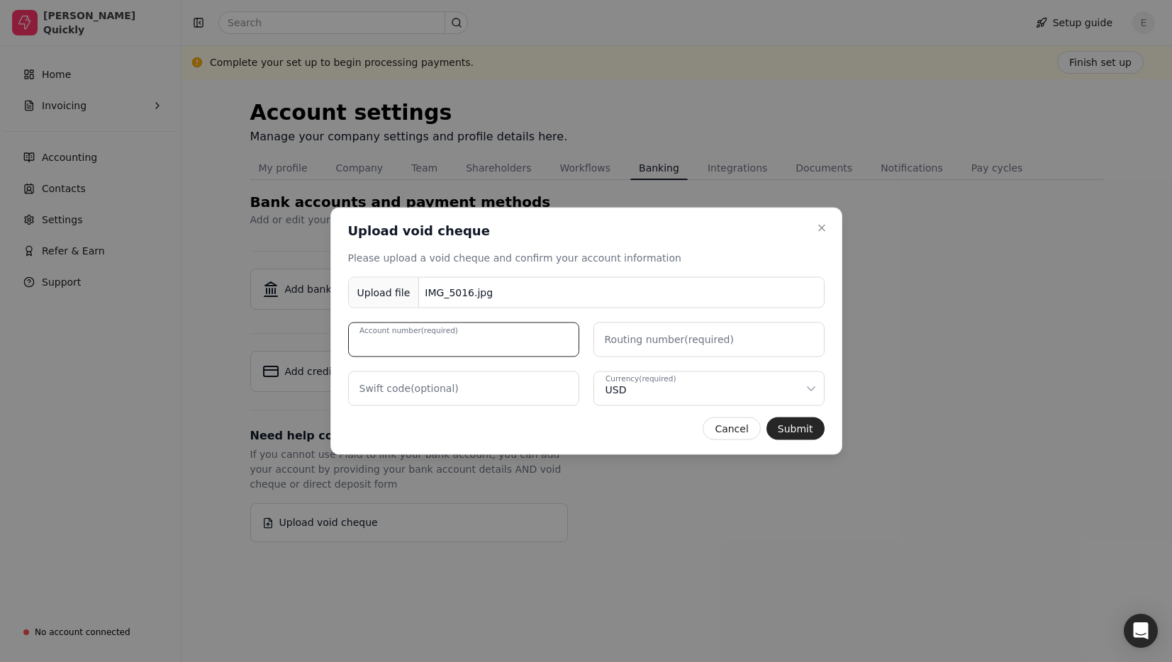
type number "4567896"
click at [698, 354] on number "Routing number (required)" at bounding box center [708, 340] width 231 height 35
type number "33019"
click at [481, 386] on code "Swift code (optional)" at bounding box center [463, 389] width 231 height 35
type code "556"
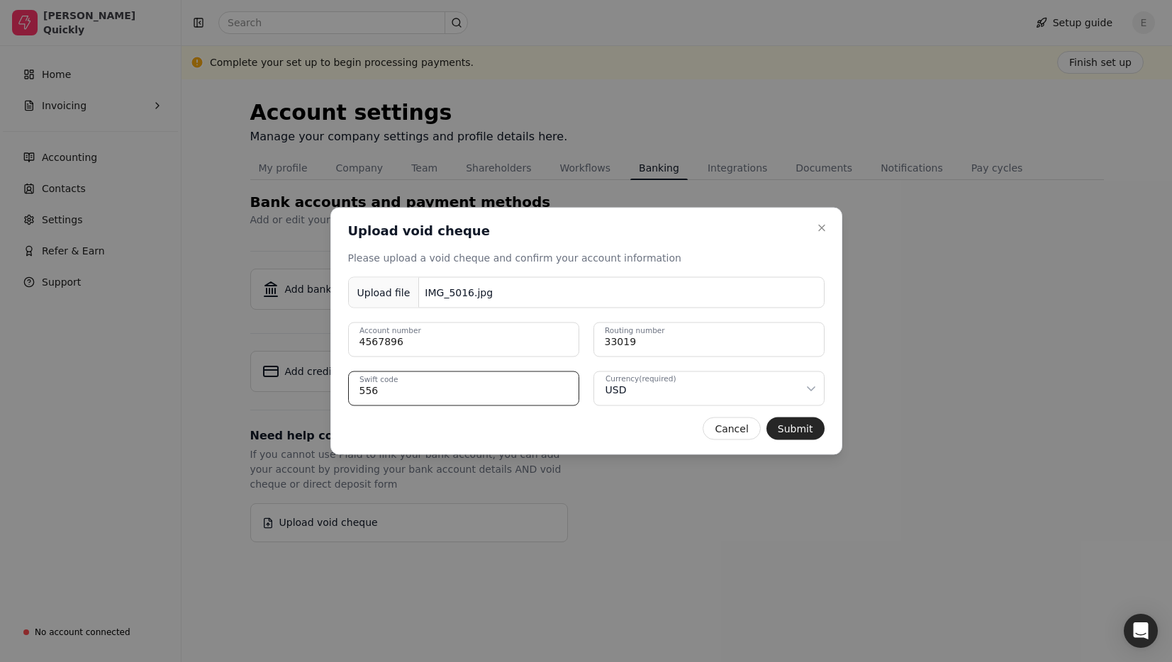
click at [688, 385] on div "Currency (required) USD" at bounding box center [704, 390] width 199 height 15
drag, startPoint x: 697, startPoint y: 254, endPoint x: 698, endPoint y: 264, distance: 10.0
click at [697, 254] on div "Please upload a void cheque and confirm your account information" at bounding box center [586, 258] width 476 height 15
click at [793, 432] on button "Submit" at bounding box center [795, 429] width 58 height 23
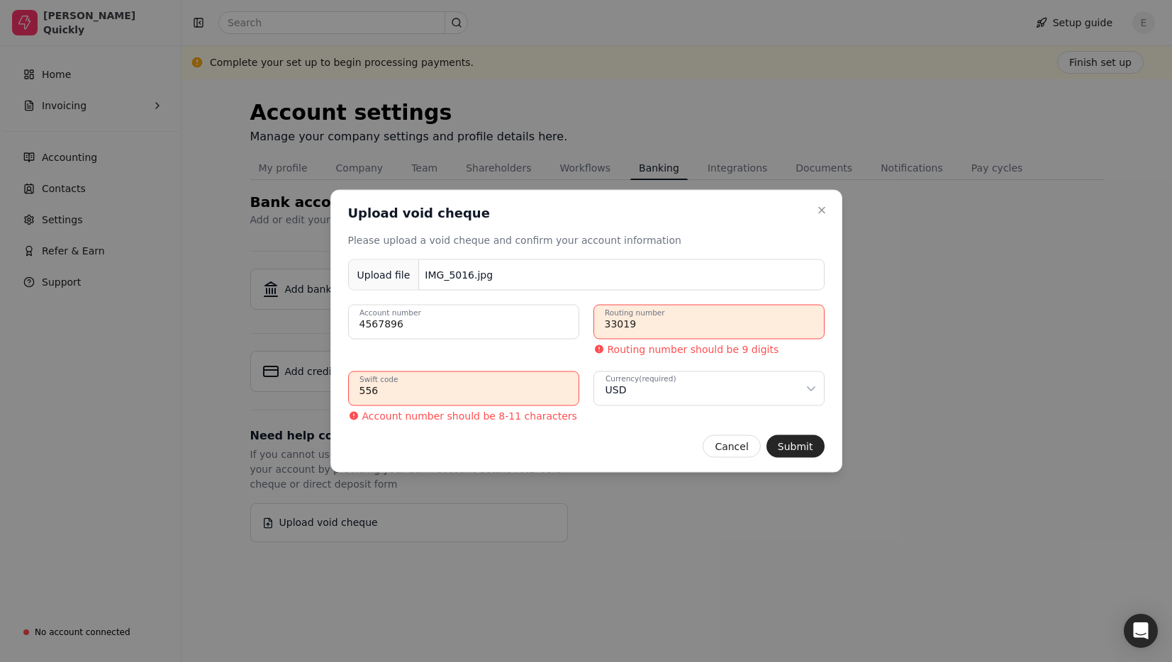
click at [701, 321] on number "33019" at bounding box center [708, 322] width 231 height 35
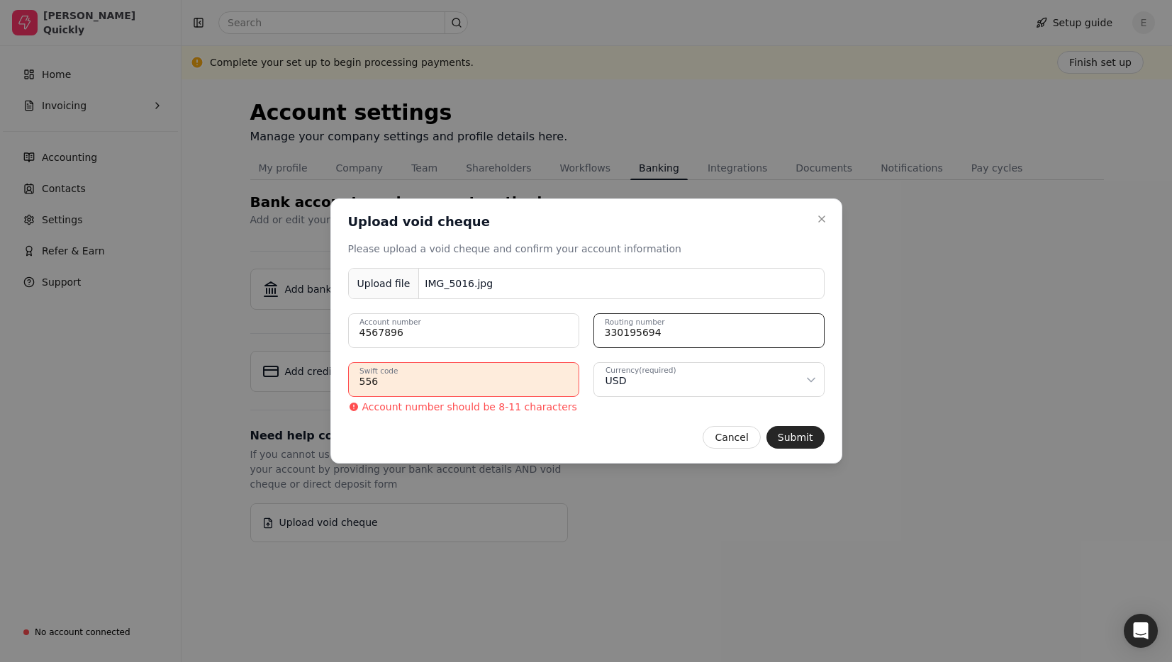
type number "330195694"
click at [496, 384] on code "556" at bounding box center [463, 379] width 231 height 35
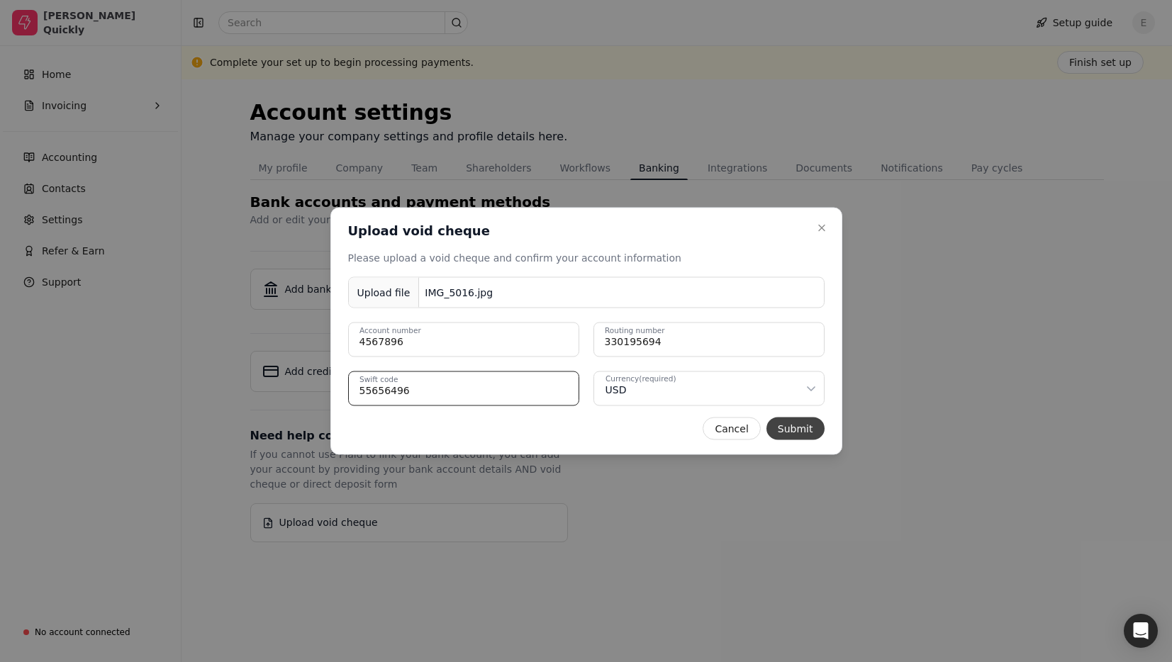
type code "55656496"
drag, startPoint x: 806, startPoint y: 430, endPoint x: 799, endPoint y: 429, distance: 7.1
click at [806, 430] on button "Submit" at bounding box center [795, 429] width 58 height 23
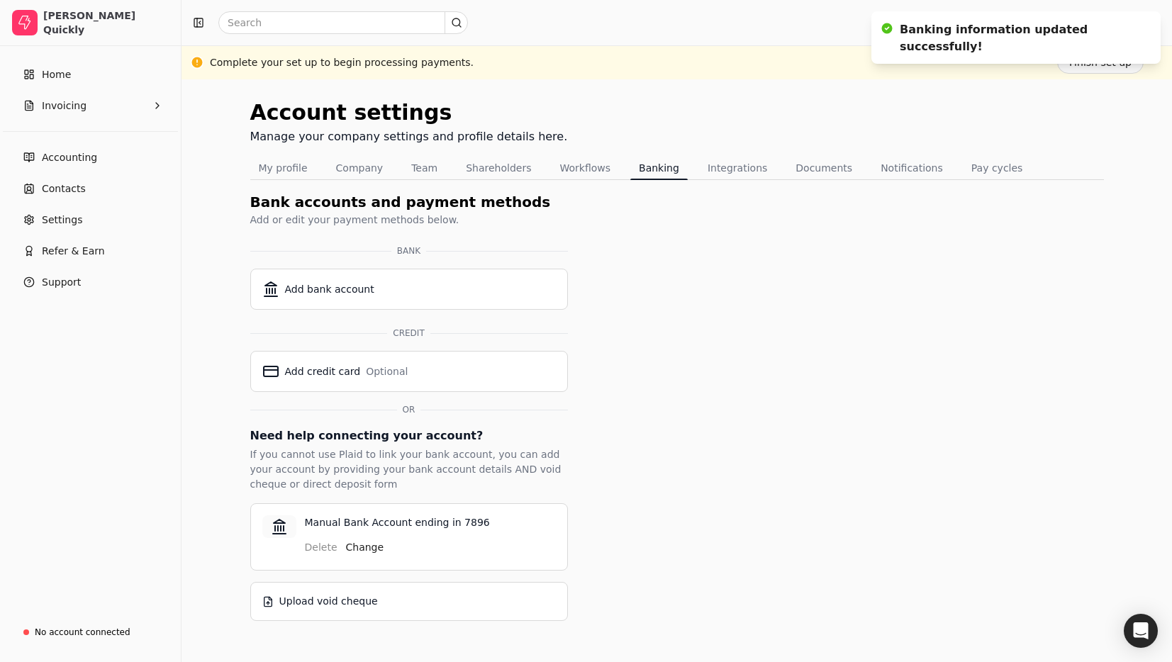
click at [852, 417] on div "Account settings Manage your company settings and profile details here. My prof…" at bounding box center [677, 358] width 854 height 525
click at [1095, 67] on button "Finish set up" at bounding box center [1100, 62] width 86 height 23
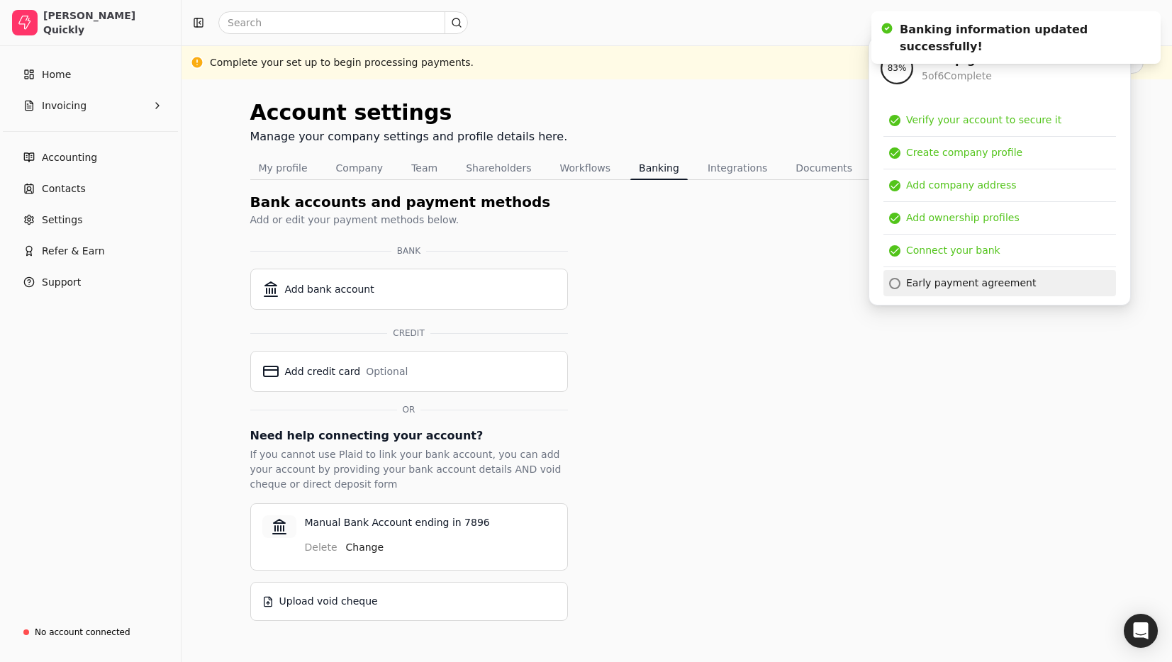
click at [1009, 277] on div "Early payment agreement" at bounding box center [971, 283] width 130 height 15
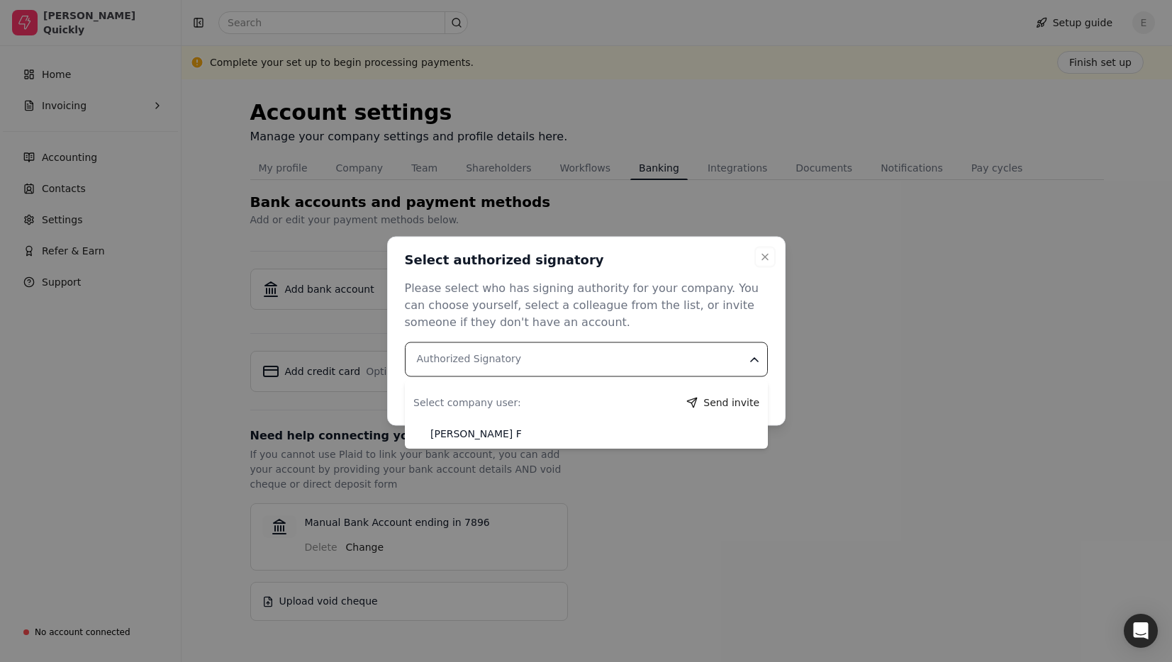
click at [458, 367] on Signatory "Authorized Signatory" at bounding box center [586, 359] width 363 height 35
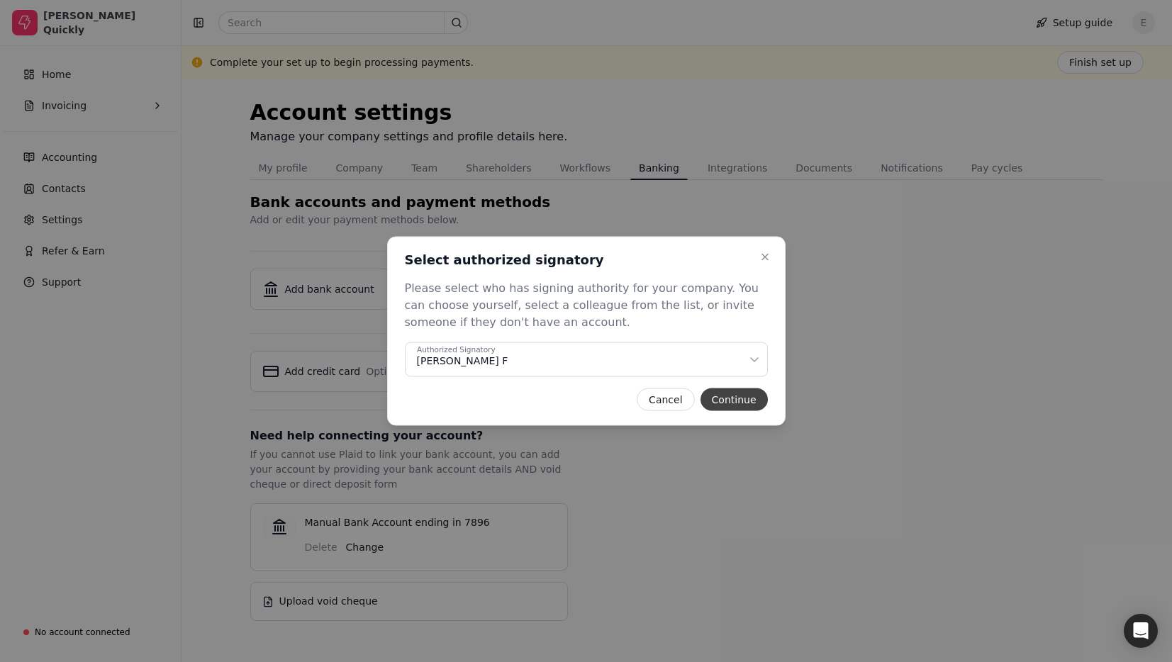
click at [735, 402] on button "Continue" at bounding box center [734, 400] width 67 height 23
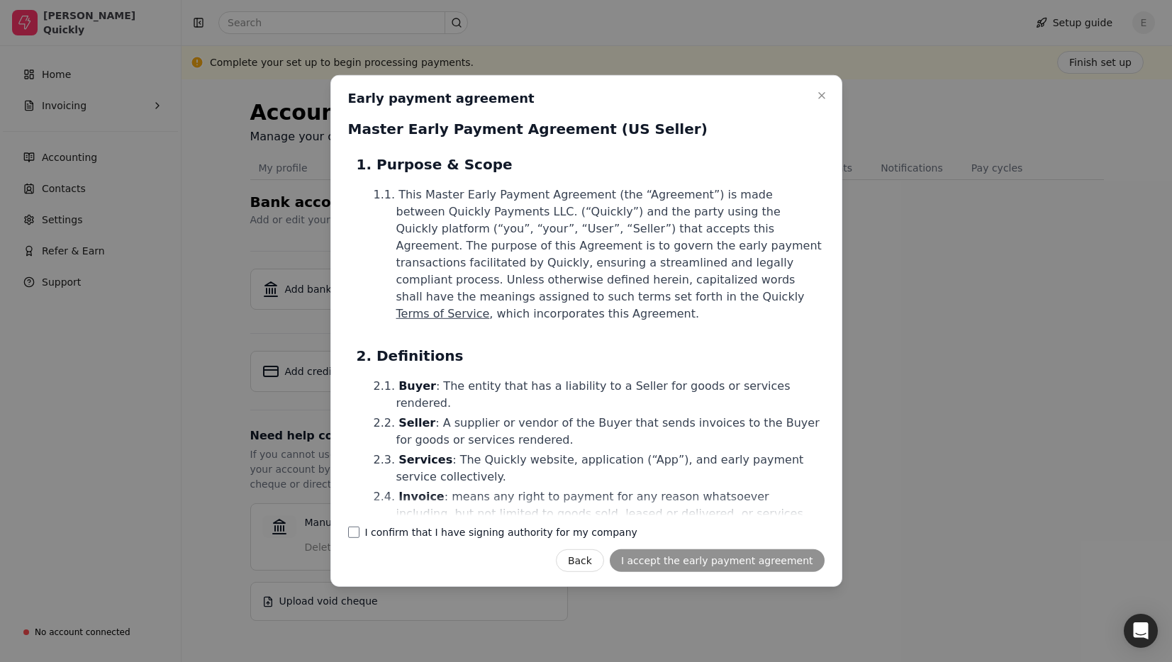
drag, startPoint x: 357, startPoint y: 532, endPoint x: 382, endPoint y: 532, distance: 25.5
click at [358, 532] on company "I confirm that I have signing authority for my company" at bounding box center [353, 532] width 11 height 11
drag, startPoint x: 782, startPoint y: 557, endPoint x: 750, endPoint y: 540, distance: 36.2
click at [782, 557] on button "I accept the early payment agreement" at bounding box center [717, 560] width 215 height 23
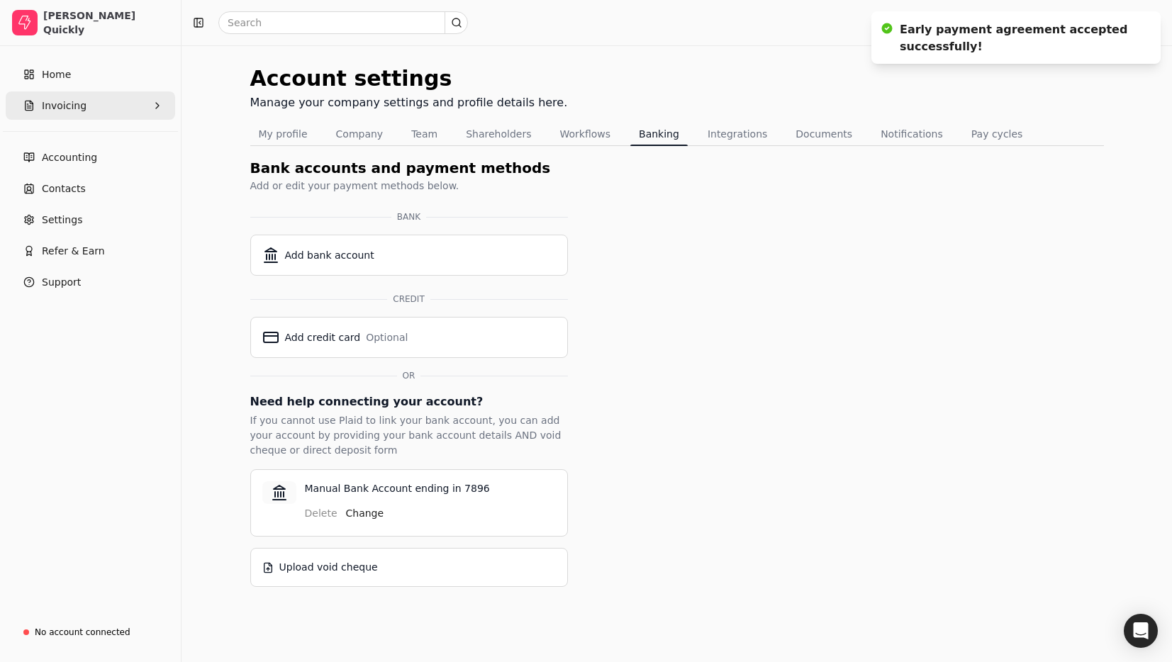
click at [82, 98] on button "Invoicing" at bounding box center [90, 105] width 169 height 28
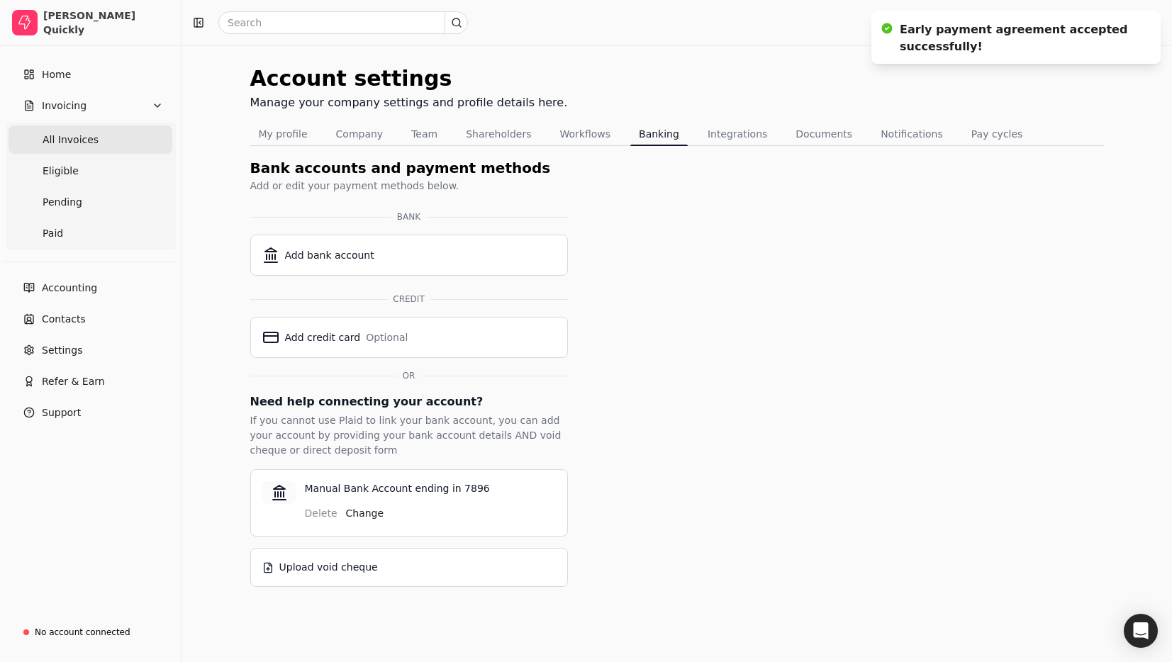
click at [69, 136] on span "All Invoices" at bounding box center [71, 140] width 56 height 15
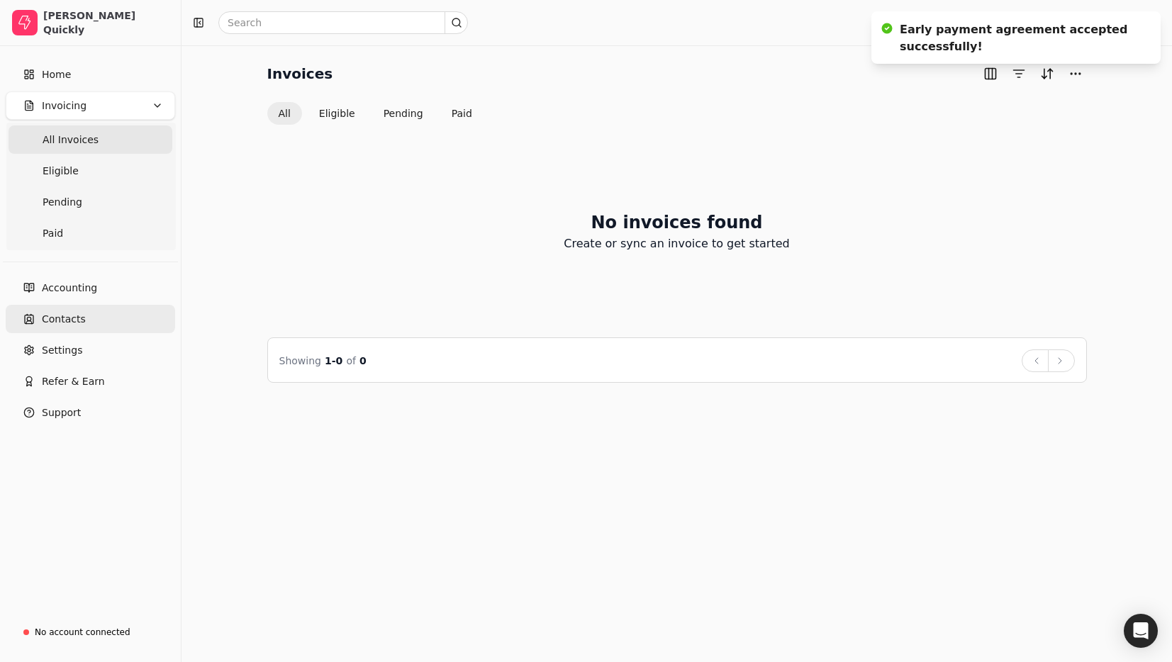
click at [37, 315] on link "Contacts" at bounding box center [90, 319] width 169 height 28
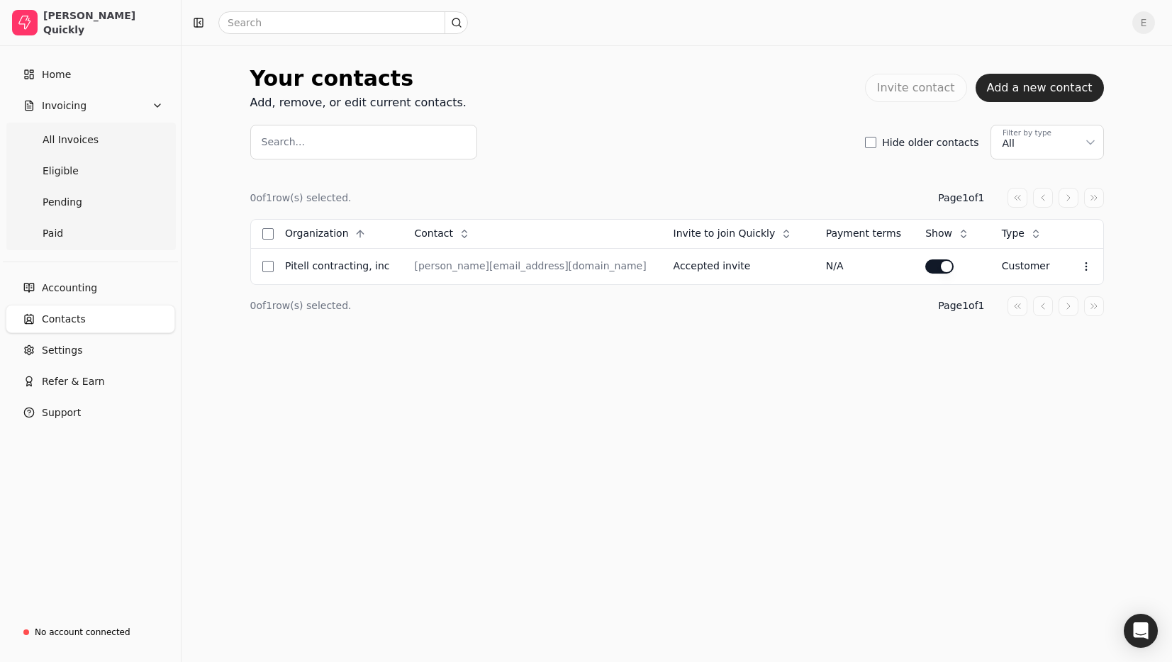
click at [613, 117] on div "Your contacts Add, remove, or edit current contacts. Invite contact Add a new c…" at bounding box center [677, 110] width 854 height 97
click at [79, 145] on span "All Invoices" at bounding box center [71, 140] width 56 height 15
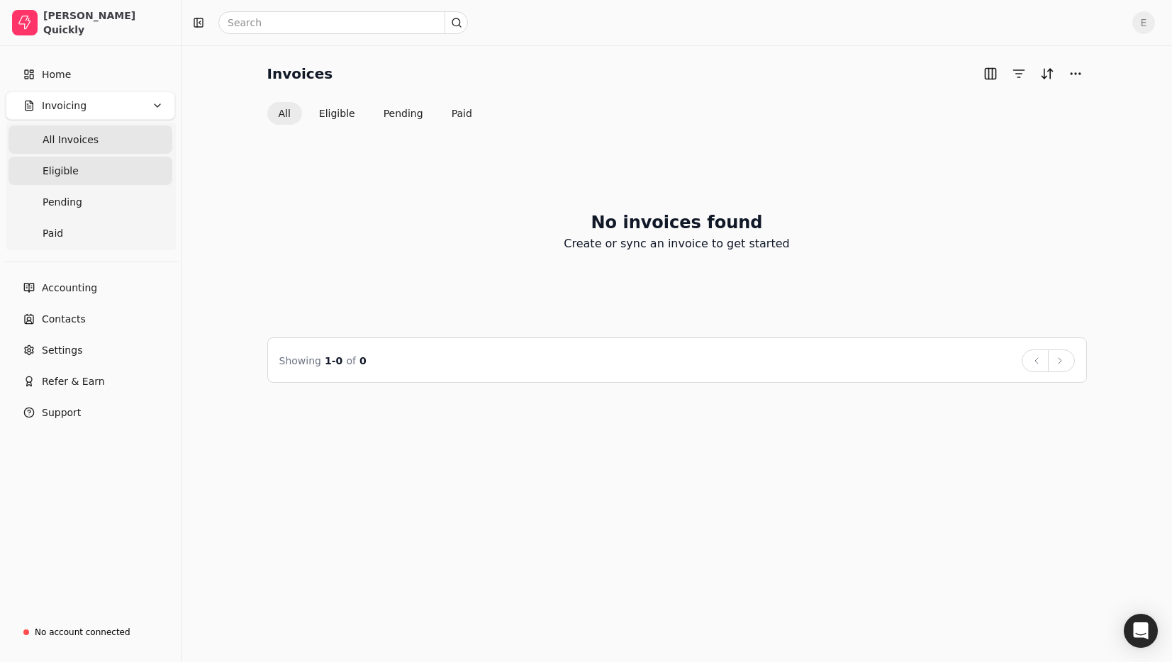
click at [94, 178] on link "Eligible" at bounding box center [91, 171] width 164 height 28
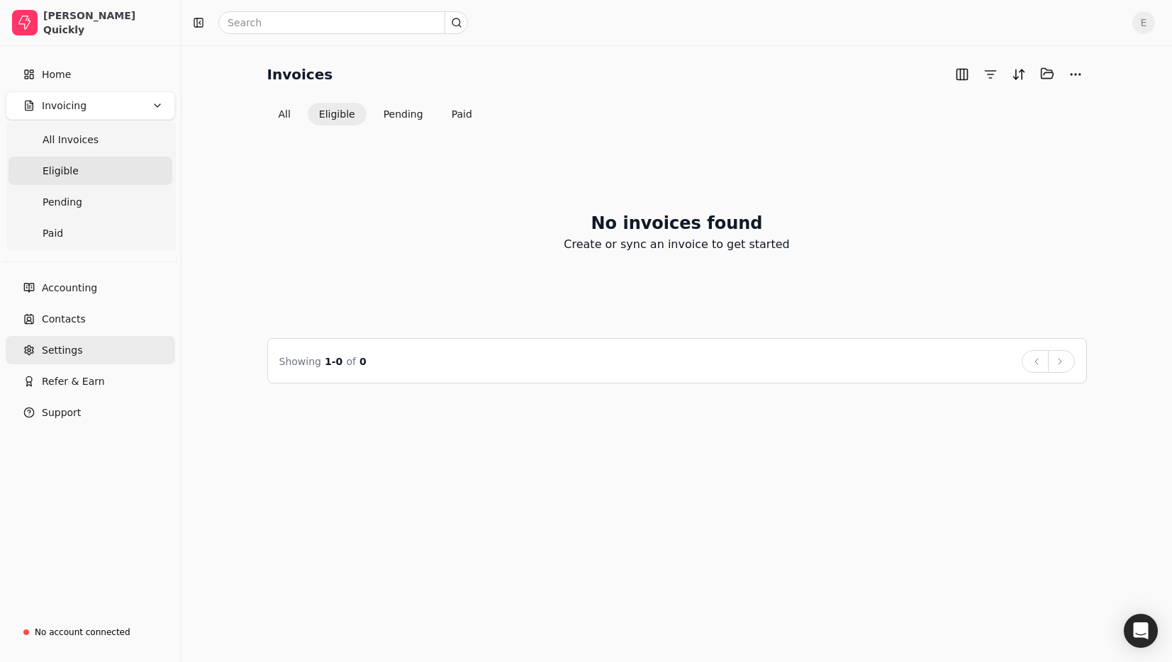
click at [66, 349] on span "Settings" at bounding box center [62, 350] width 40 height 15
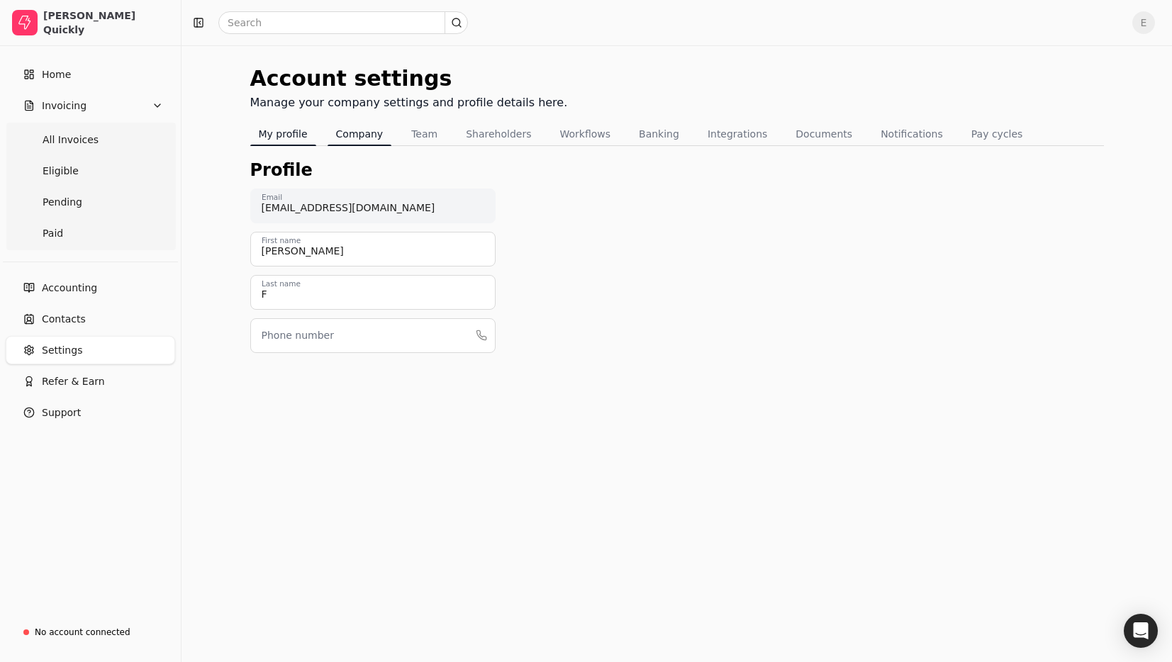
click at [354, 140] on button "Company" at bounding box center [360, 134] width 65 height 23
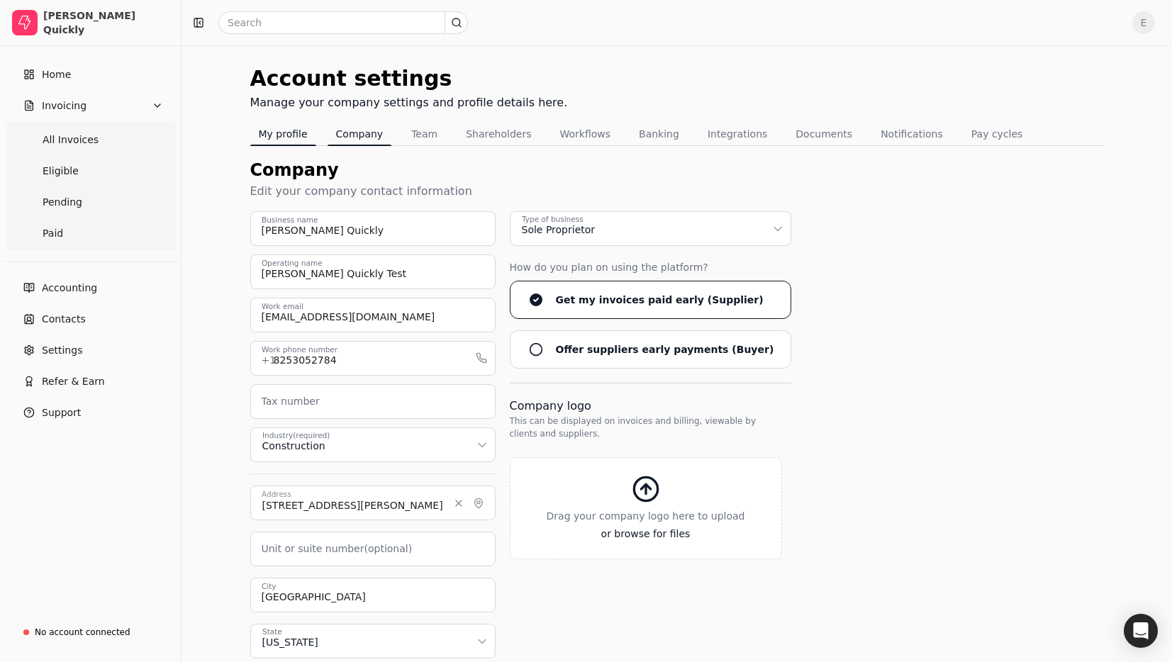
click at [286, 136] on button "My profile" at bounding box center [283, 134] width 66 height 23
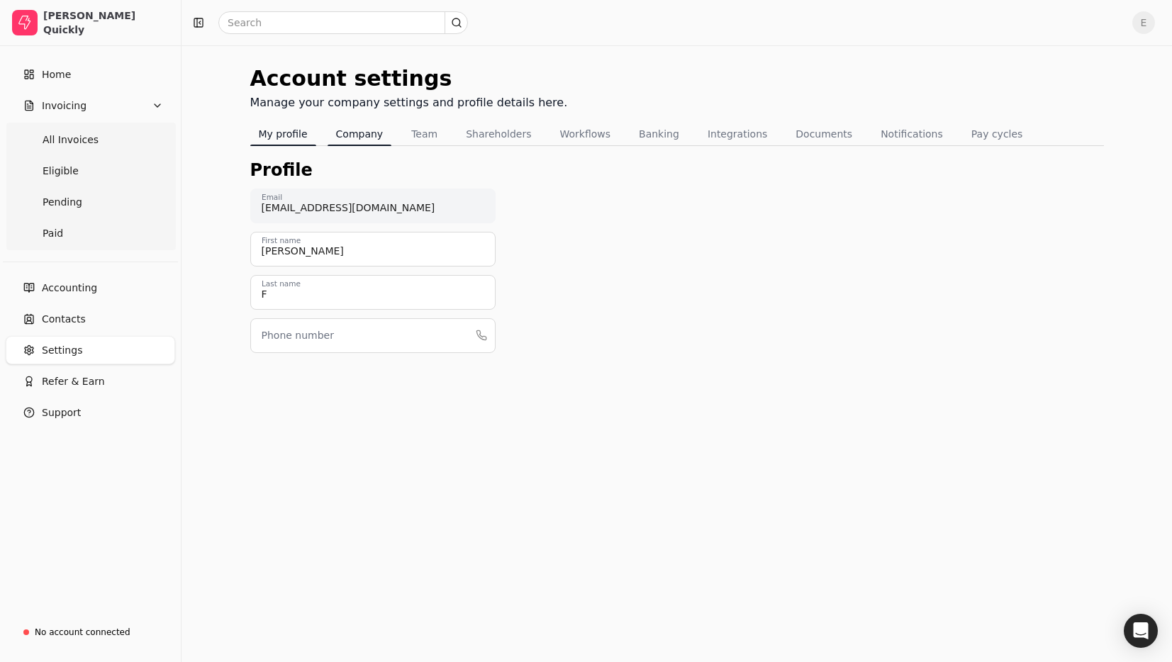
click at [345, 137] on button "Company" at bounding box center [360, 134] width 65 height 23
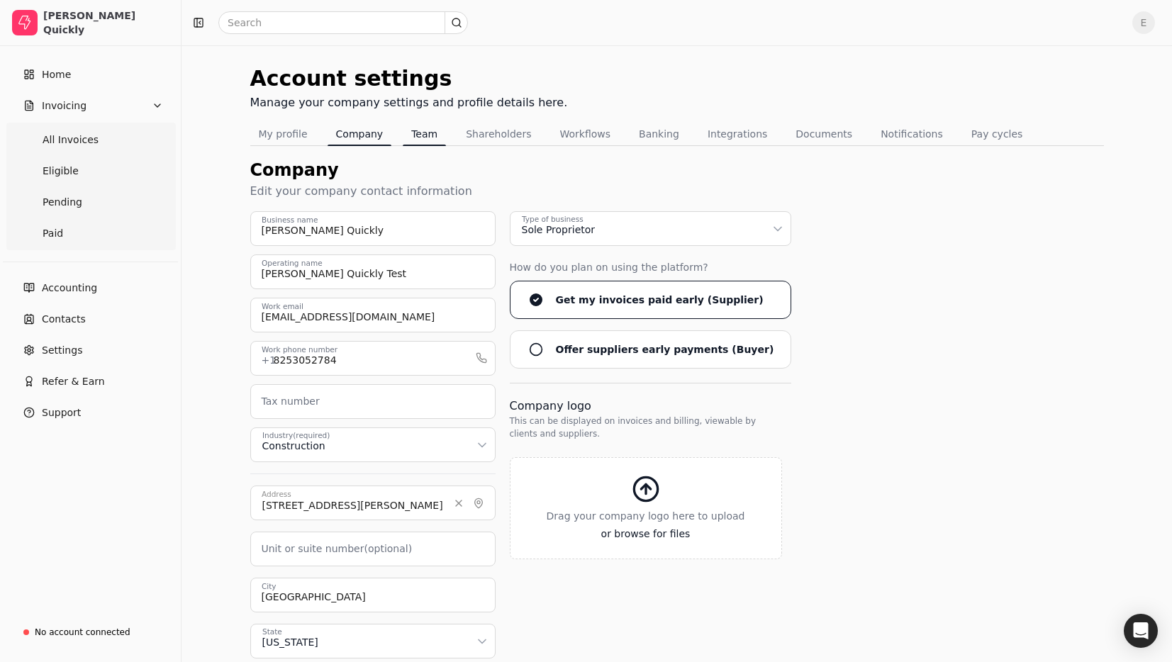
click at [419, 142] on button "Team" at bounding box center [424, 134] width 43 height 23
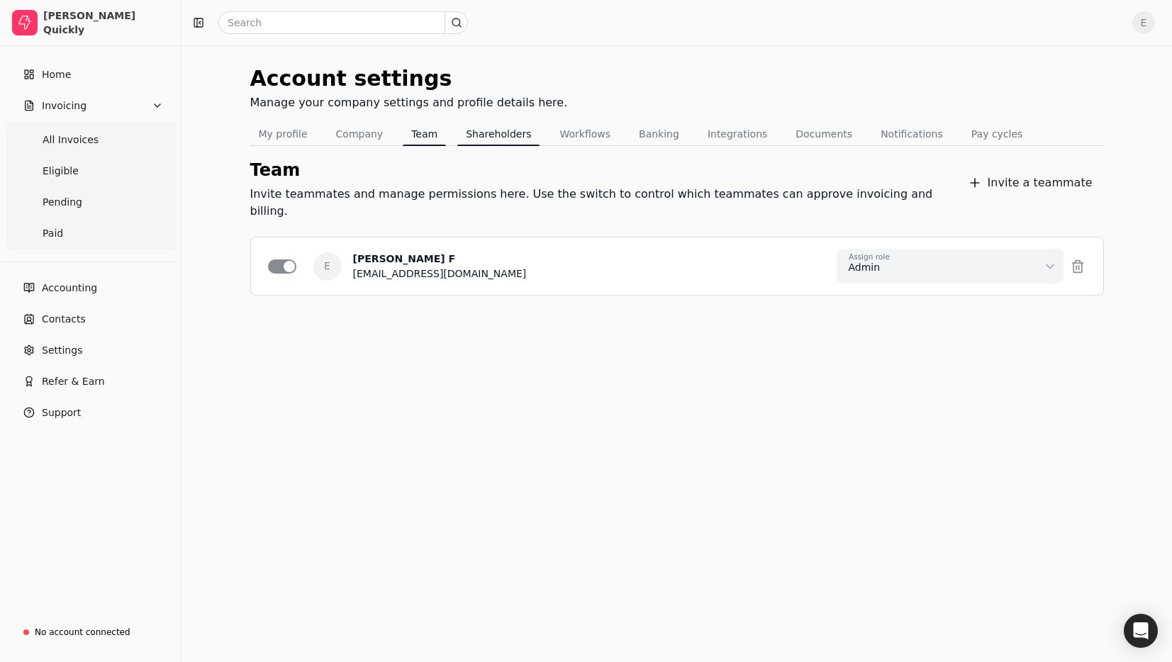
click at [489, 131] on button "Shareholders" at bounding box center [498, 134] width 82 height 23
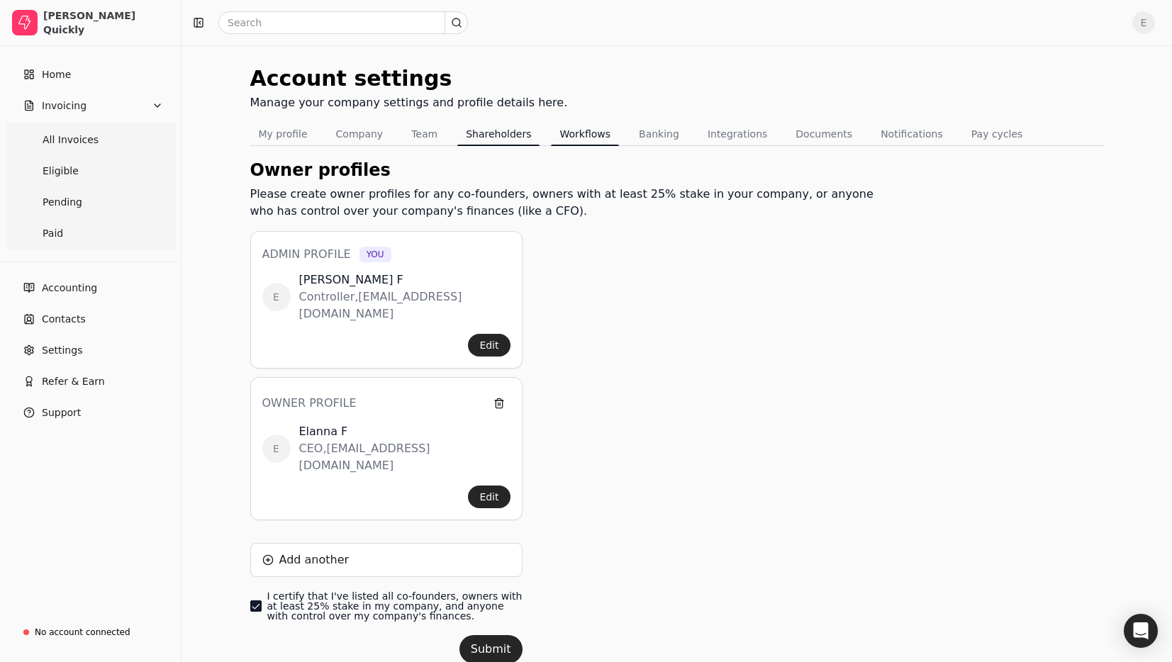
click at [576, 134] on button "Workflows" at bounding box center [585, 134] width 68 height 23
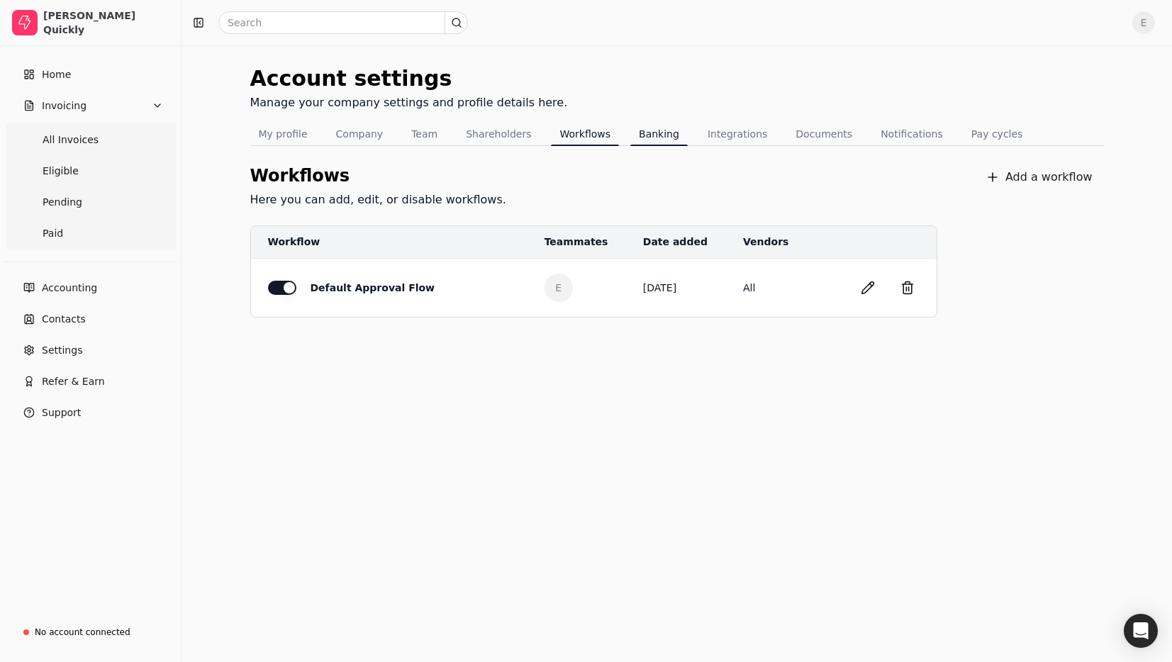
click at [641, 138] on button "Banking" at bounding box center [658, 134] width 57 height 23
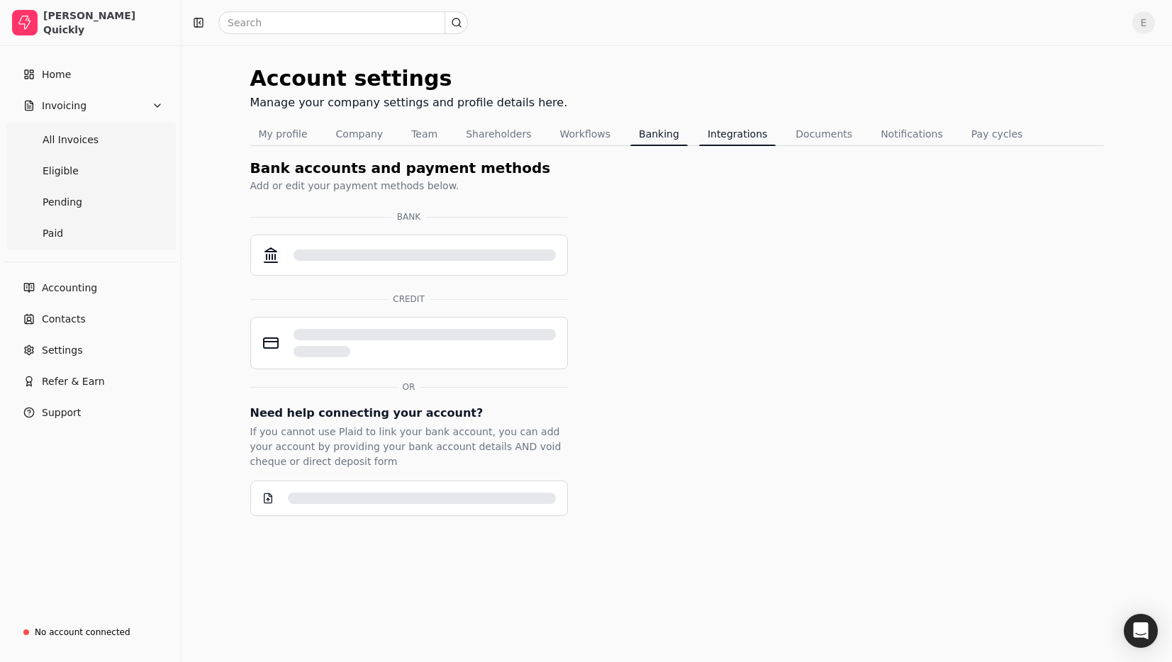
click at [713, 135] on button "Integrations" at bounding box center [737, 134] width 77 height 23
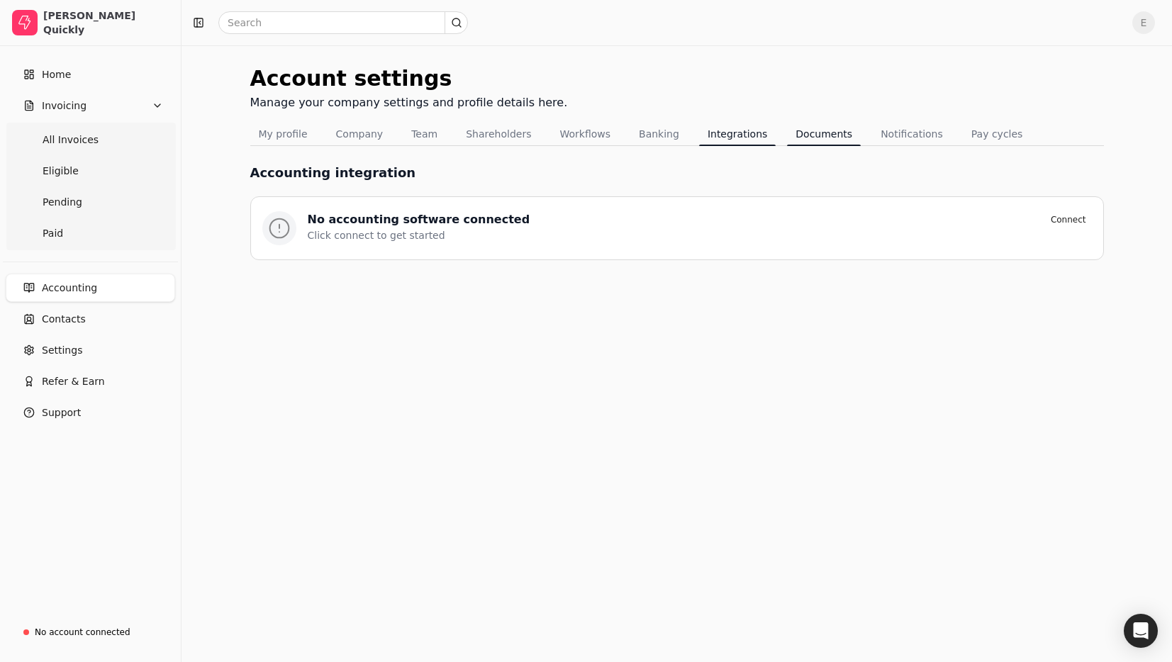
click at [823, 133] on button "Documents" at bounding box center [824, 134] width 74 height 23
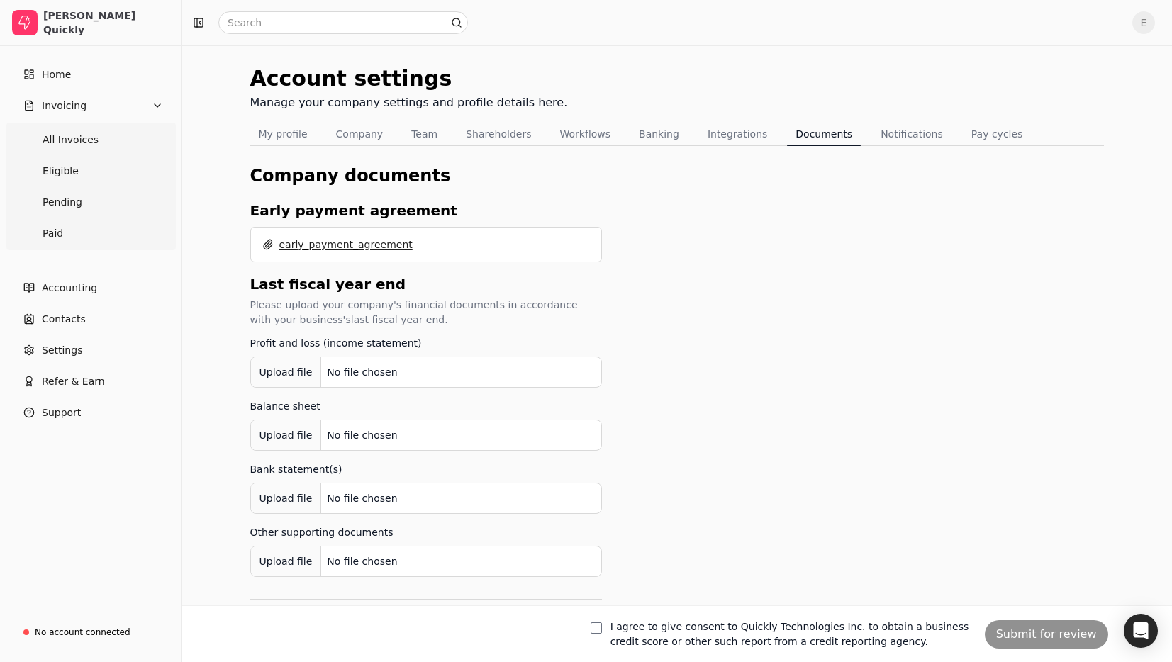
click at [328, 242] on button "early_payment_agreement" at bounding box center [337, 244] width 150 height 23
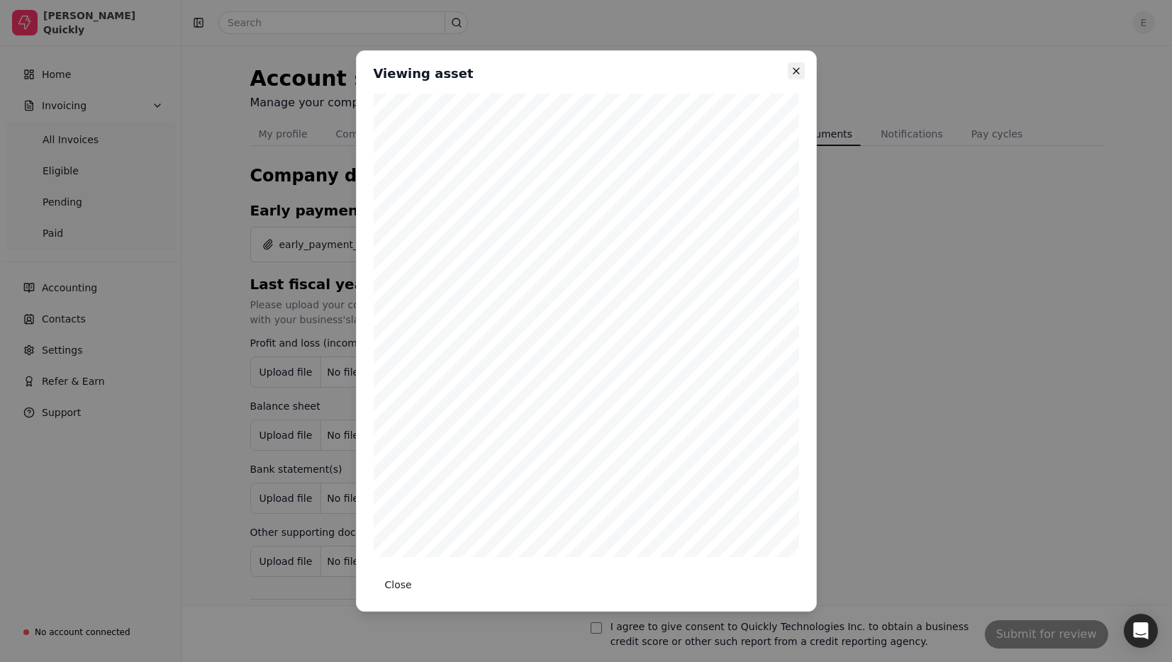
click at [793, 72] on icon "button" at bounding box center [796, 70] width 11 height 11
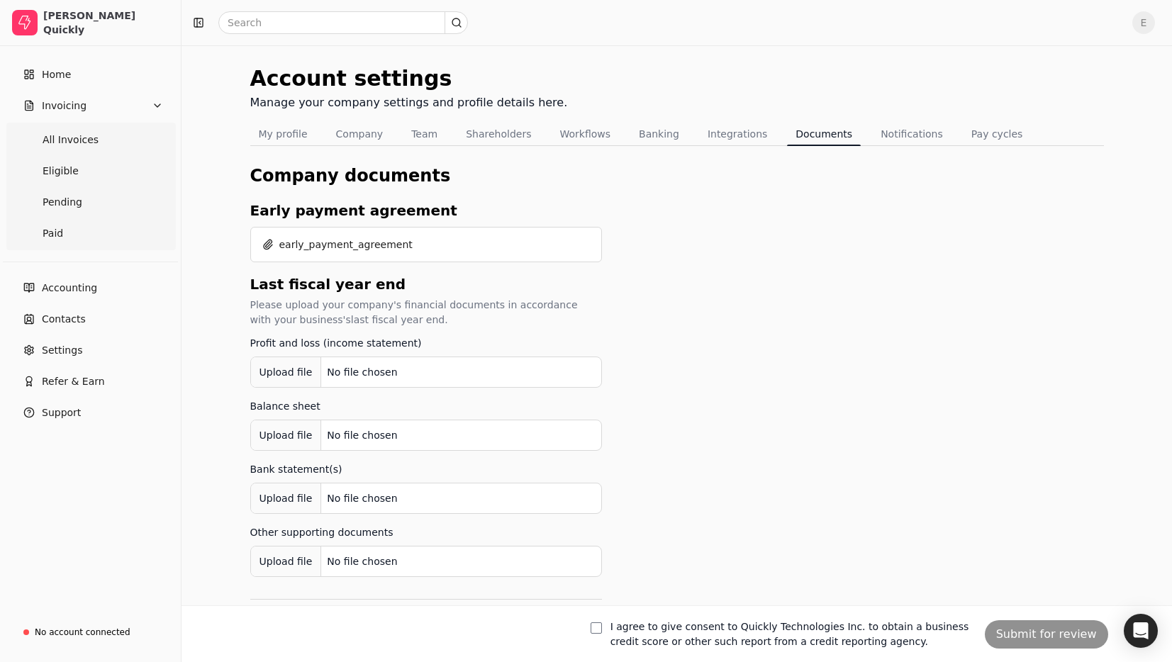
click at [811, 139] on button "Documents" at bounding box center [824, 134] width 74 height 23
click at [350, 238] on button "early_payment_agreement" at bounding box center [337, 244] width 150 height 23
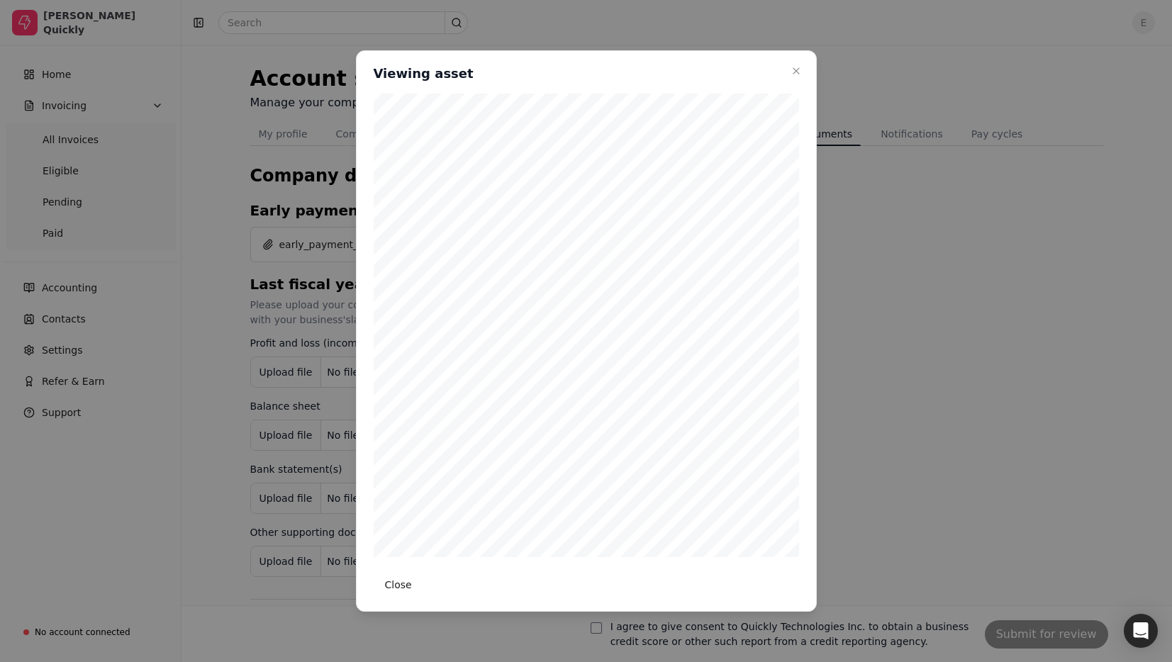
scroll to position [138, 0]
click at [604, 532] on button "button" at bounding box center [604, 531] width 23 height 23
click at [604, 531] on button "button" at bounding box center [604, 531] width 23 height 23
click at [604, 625] on button "button" at bounding box center [604, 636] width 23 height 23
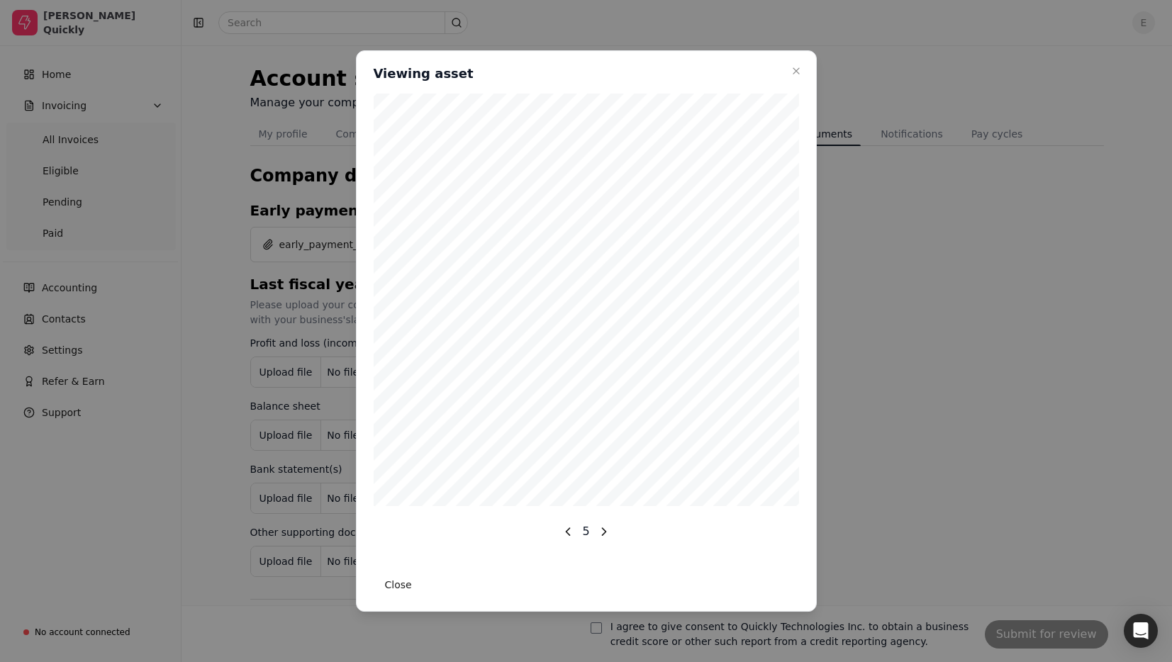
drag, startPoint x: 604, startPoint y: 530, endPoint x: 628, endPoint y: 513, distance: 29.9
click at [605, 530] on button "button" at bounding box center [604, 531] width 23 height 23
click at [797, 70] on icon "button" at bounding box center [796, 70] width 11 height 11
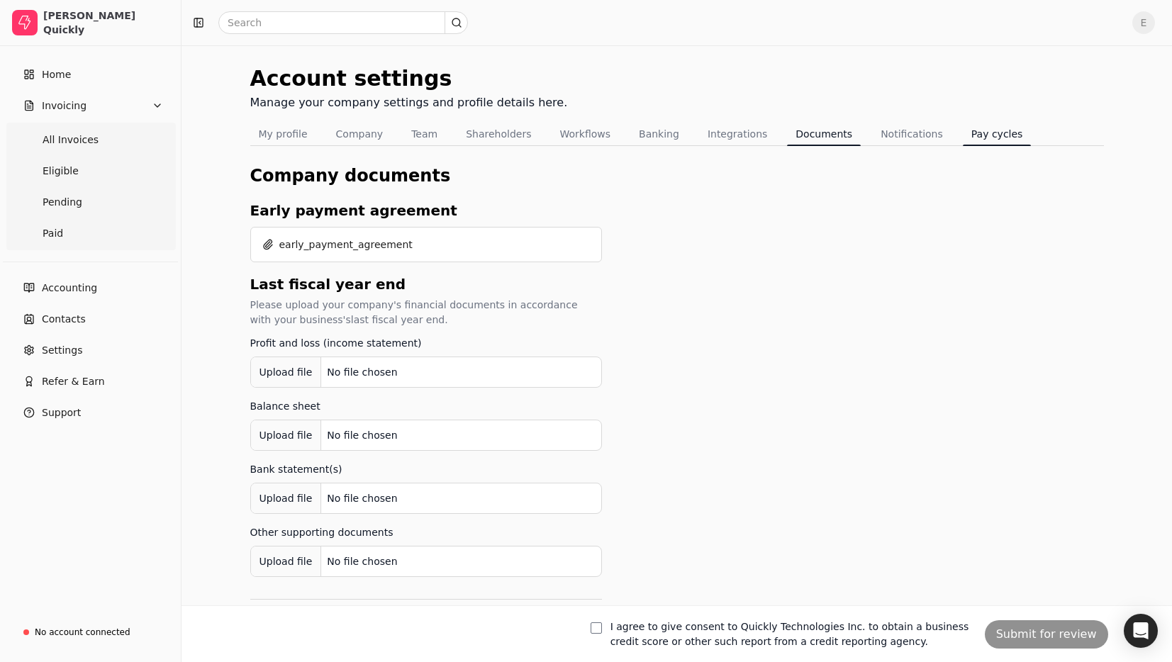
drag, startPoint x: 966, startPoint y: 135, endPoint x: 954, endPoint y: 141, distance: 13.6
click at [966, 135] on button "Pay cycles" at bounding box center [997, 134] width 69 height 23
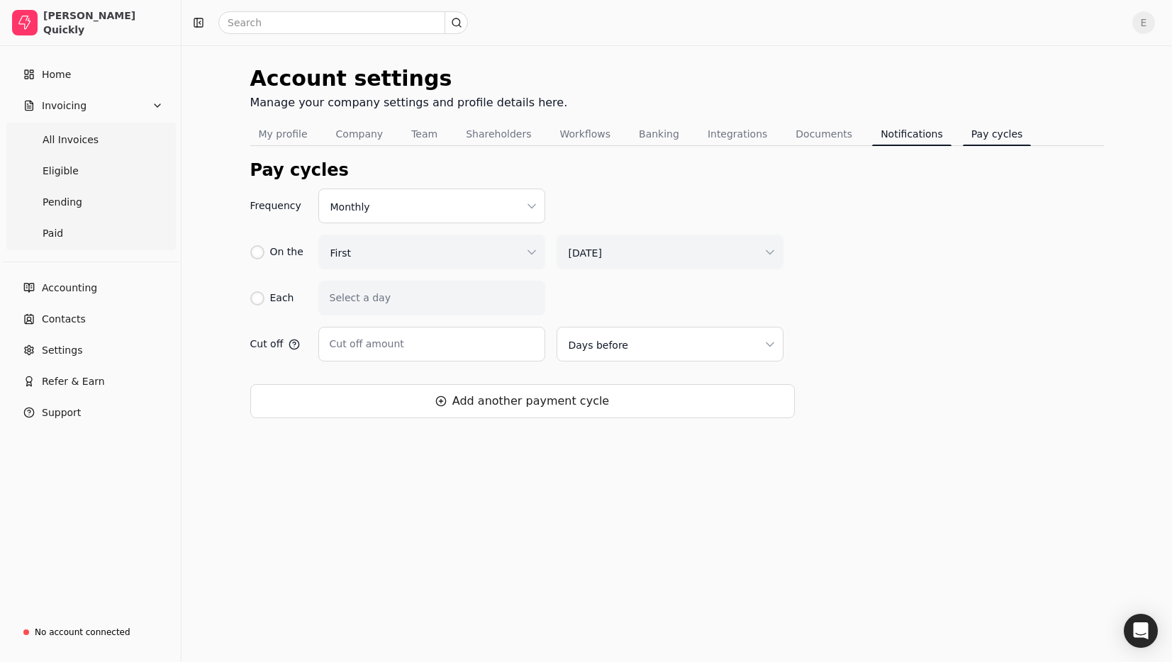
click at [891, 130] on button "Notifications" at bounding box center [911, 134] width 79 height 23
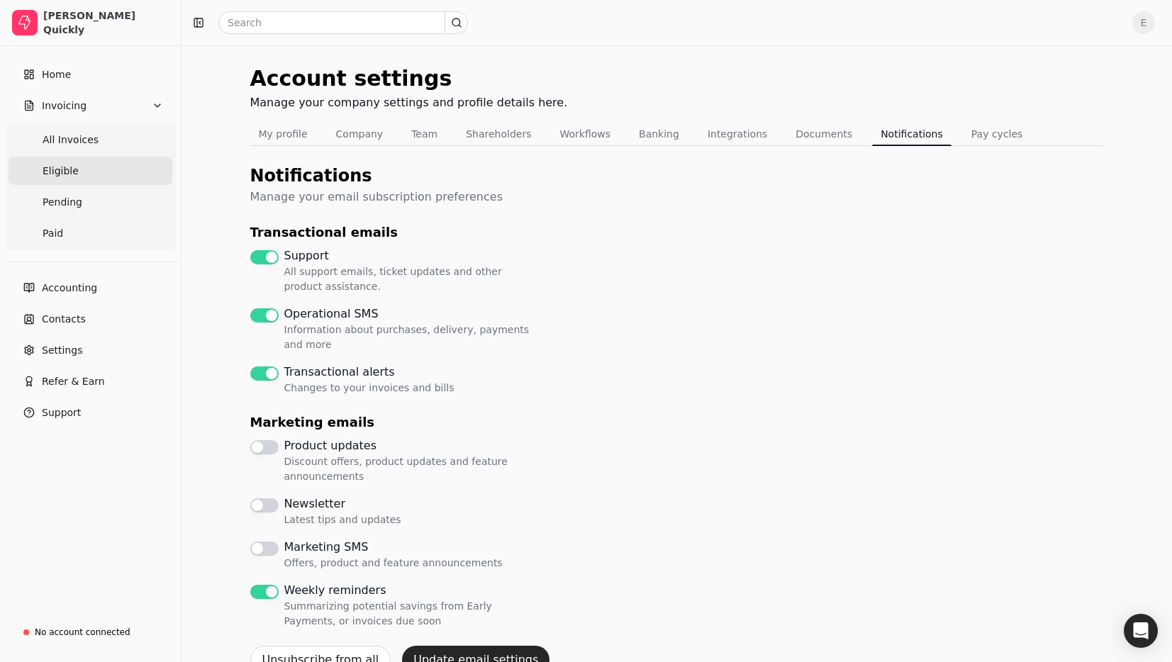
click at [101, 171] on link "Eligible" at bounding box center [91, 171] width 164 height 28
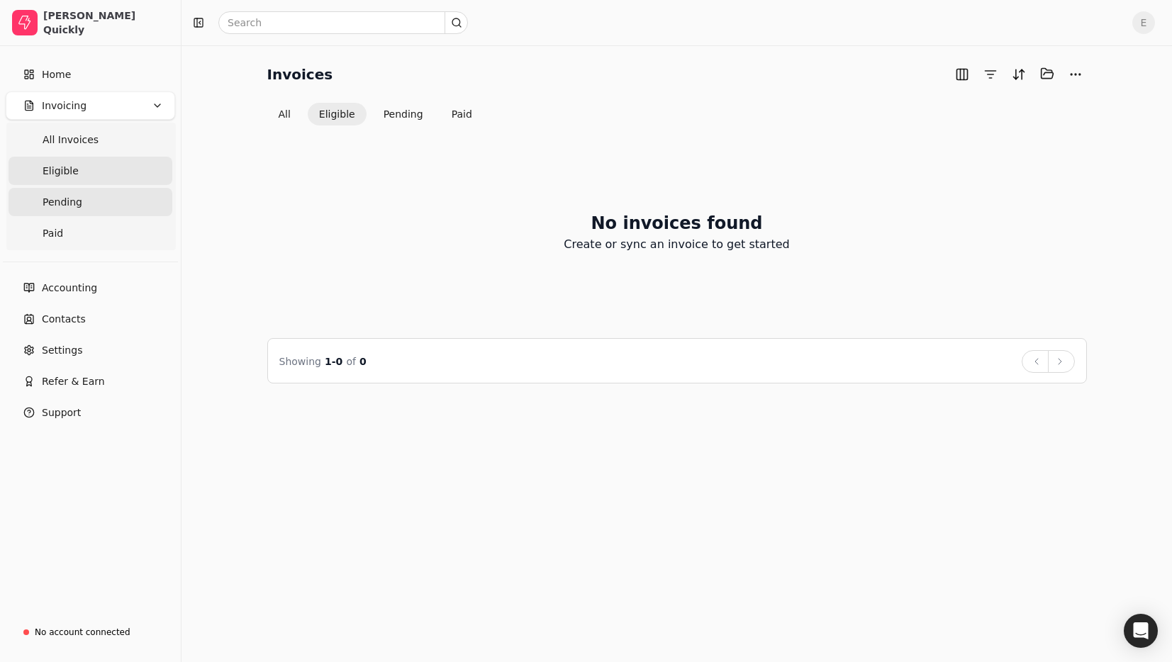
click at [56, 205] on span "Pending" at bounding box center [63, 202] width 40 height 15
click at [65, 231] on link "Paid" at bounding box center [91, 233] width 164 height 28
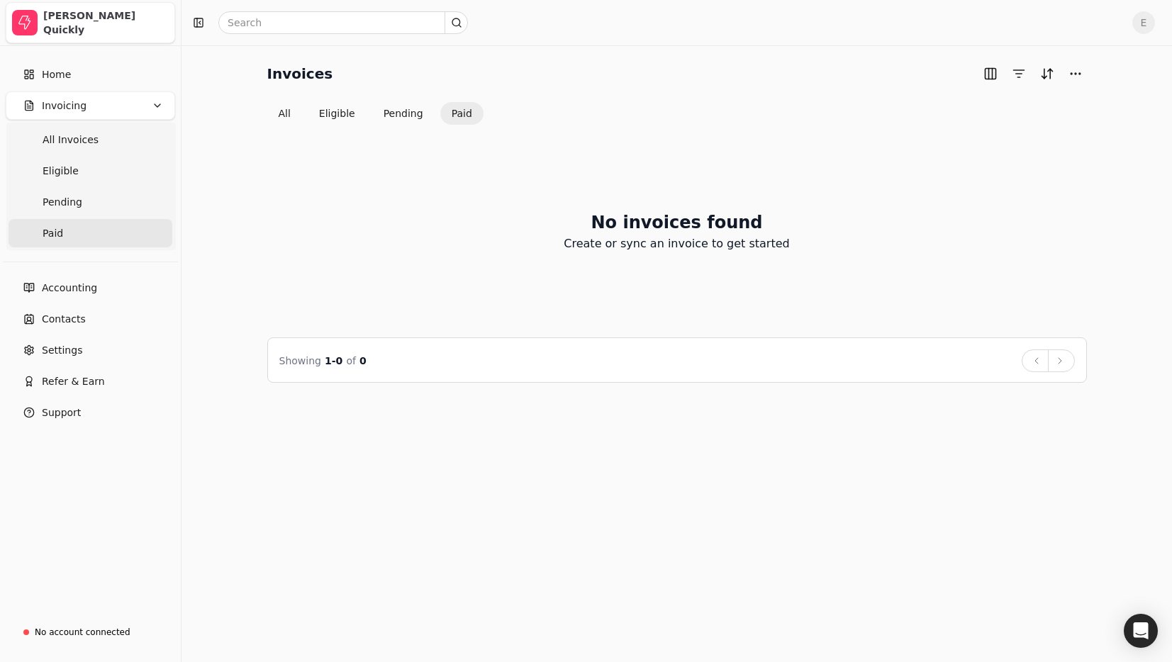
click at [68, 22] on div "[PERSON_NAME] Quickly" at bounding box center [105, 23] width 125 height 28
click at [18, 18] on icon "button" at bounding box center [25, 23] width 14 height 14
click at [54, 57] on div "Add photo" at bounding box center [59, 52] width 89 height 23
click at [26, 22] on img "button" at bounding box center [25, 23] width 26 height 26
drag, startPoint x: 473, startPoint y: 59, endPoint x: 308, endPoint y: 8, distance: 172.9
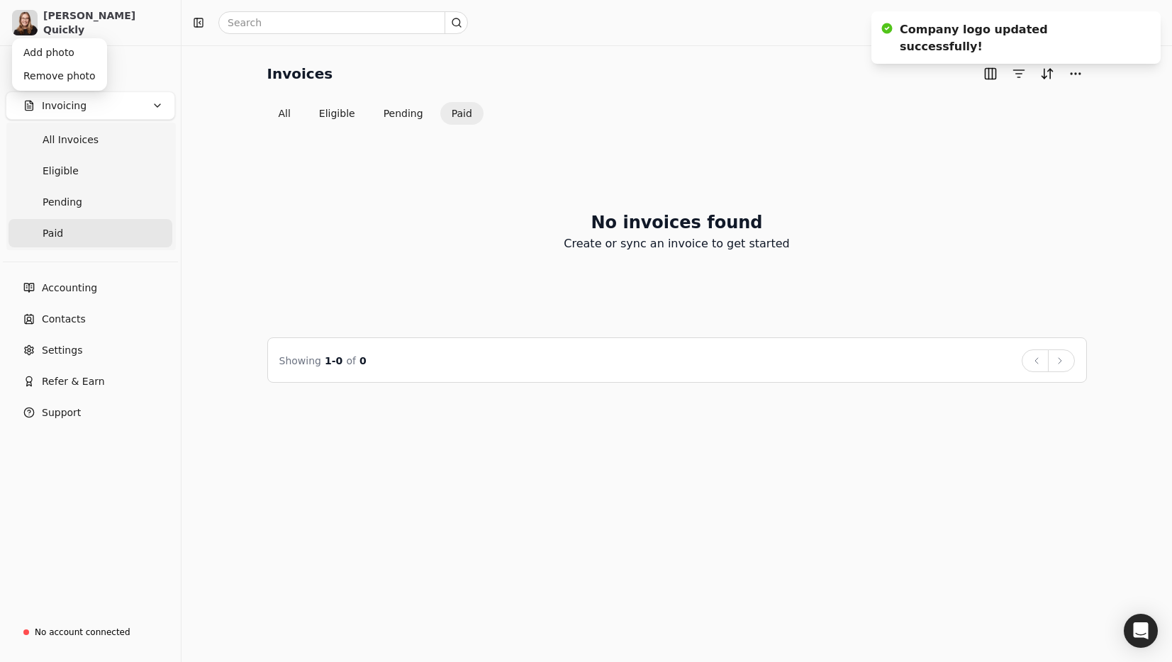
click at [473, 59] on div "Invoices All Eligible Pending Paid No invoices found Create or sync an invoice …" at bounding box center [677, 353] width 990 height 617
